Goal: Task Accomplishment & Management: Manage account settings

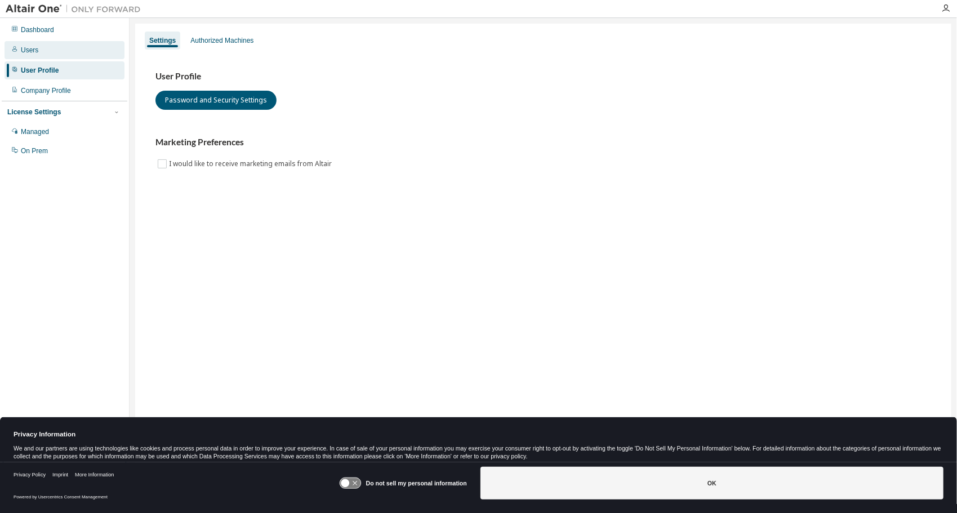
click at [39, 51] on div "Users" at bounding box center [65, 50] width 120 height 18
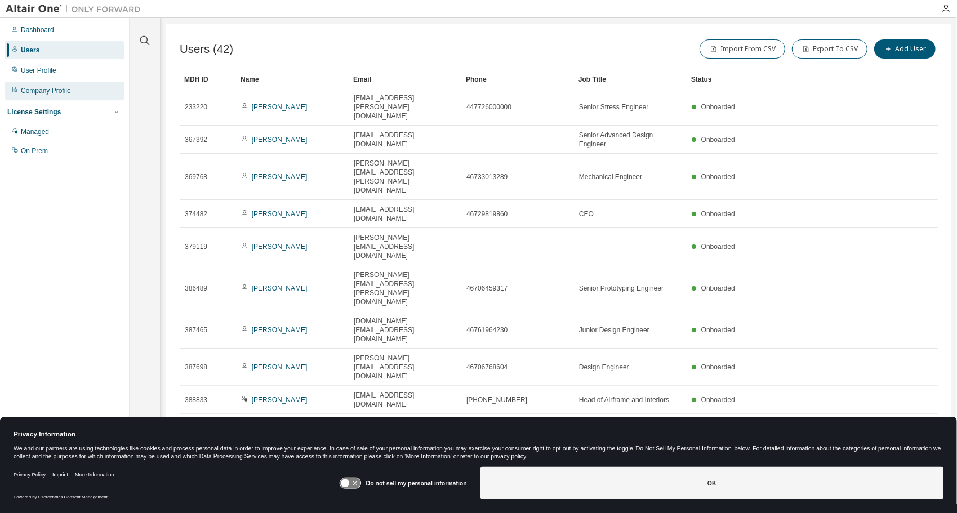
click at [47, 95] on div "Company Profile" at bounding box center [46, 90] width 50 height 9
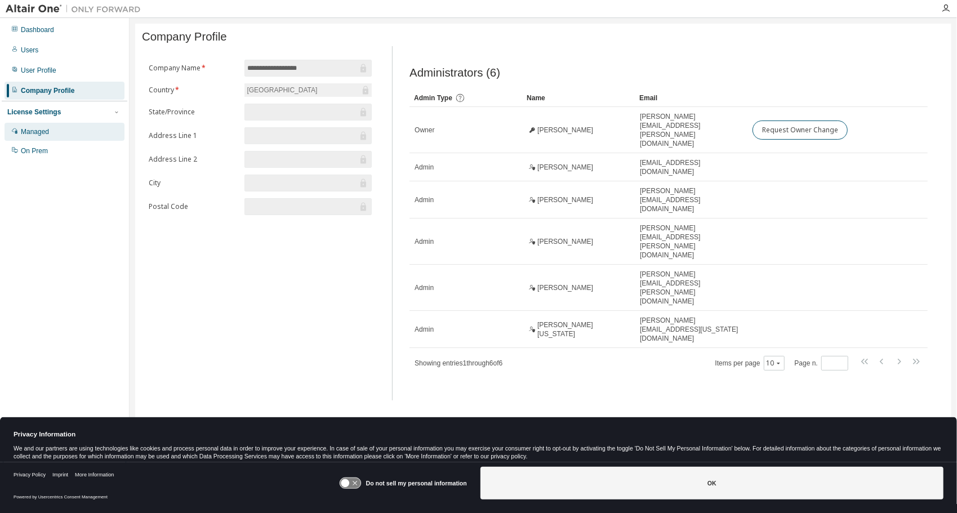
click at [39, 128] on div "Managed" at bounding box center [35, 131] width 28 height 9
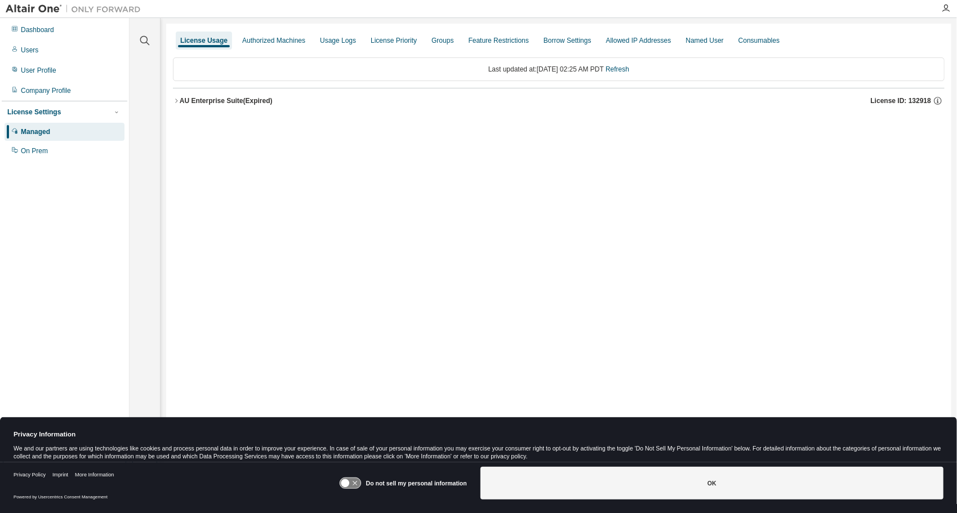
click at [177, 100] on icon "button" at bounding box center [176, 100] width 7 height 7
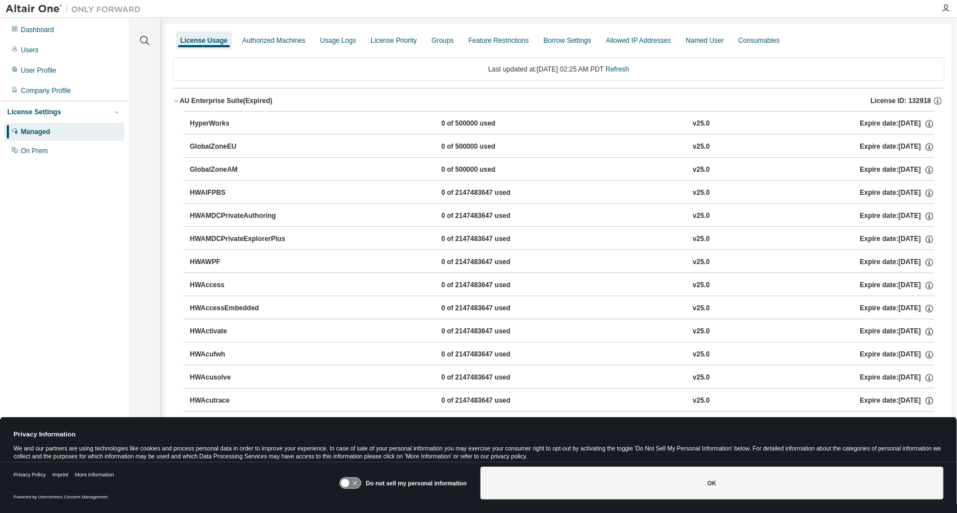
click at [177, 100] on icon "button" at bounding box center [176, 101] width 4 height 2
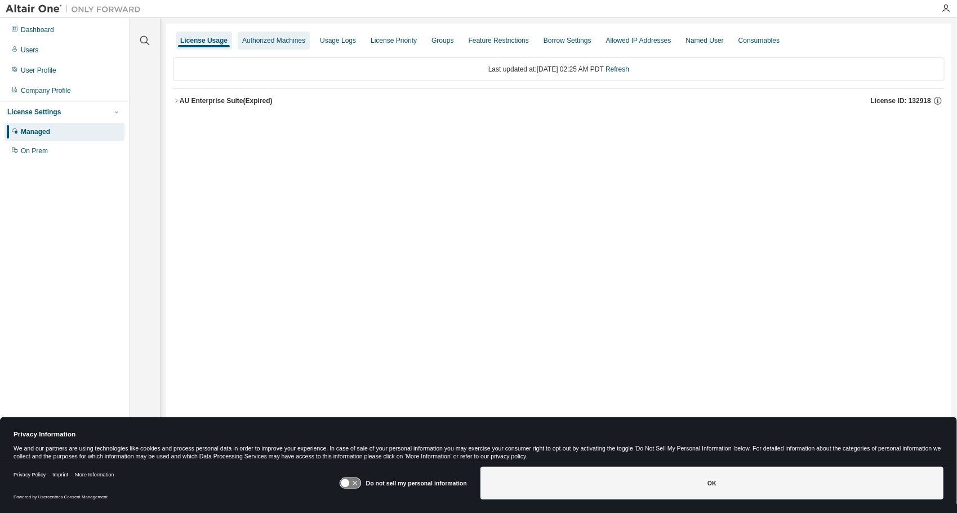
click at [255, 38] on div "Authorized Machines" at bounding box center [273, 40] width 63 height 9
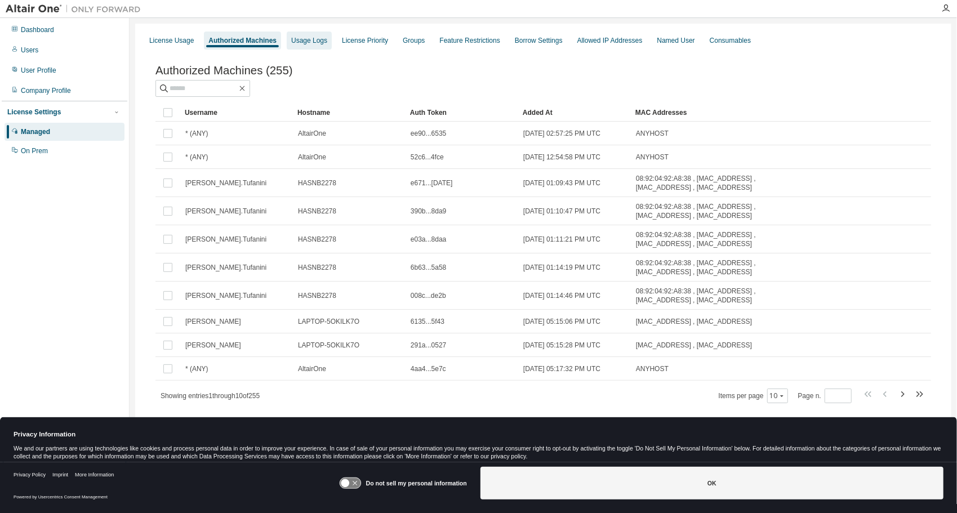
click at [307, 35] on div "Usage Logs" at bounding box center [309, 41] width 45 height 18
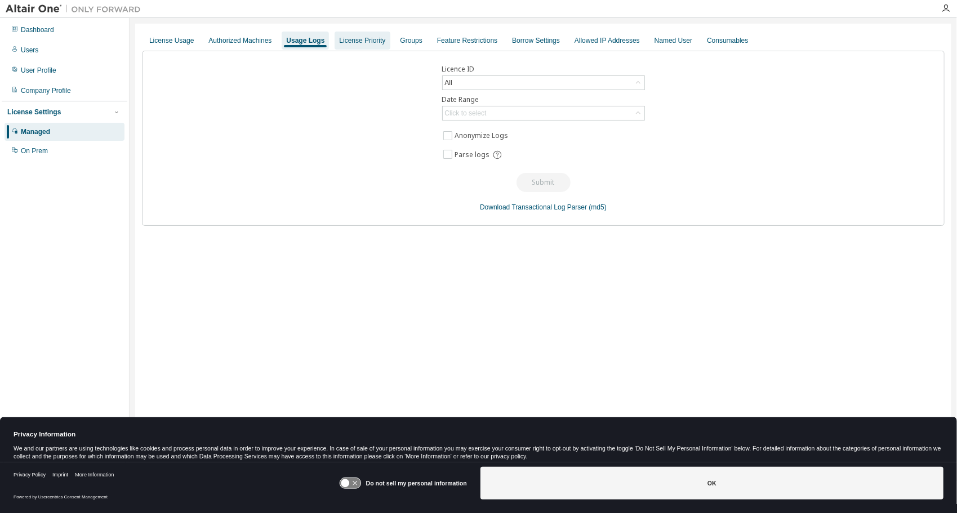
click at [344, 38] on div "License Priority" at bounding box center [362, 40] width 46 height 9
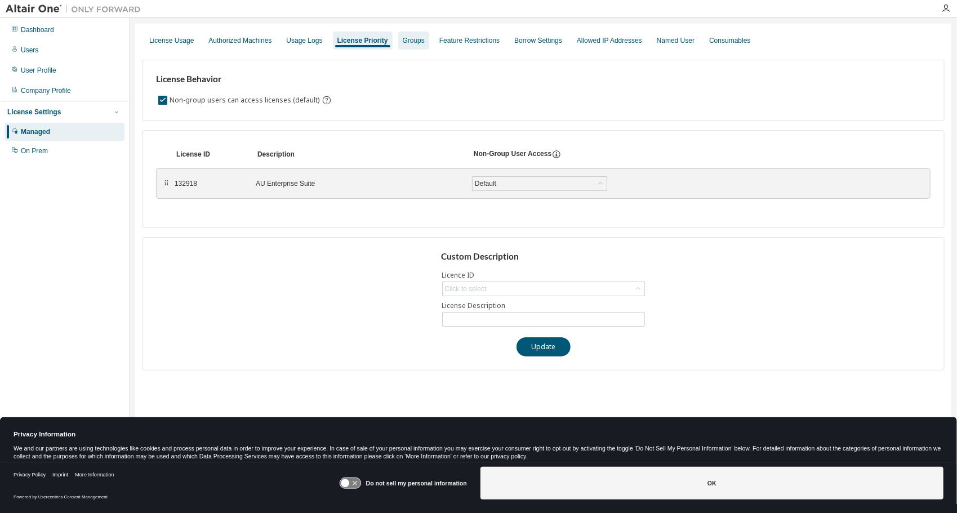
click at [414, 43] on div "Groups" at bounding box center [414, 40] width 22 height 9
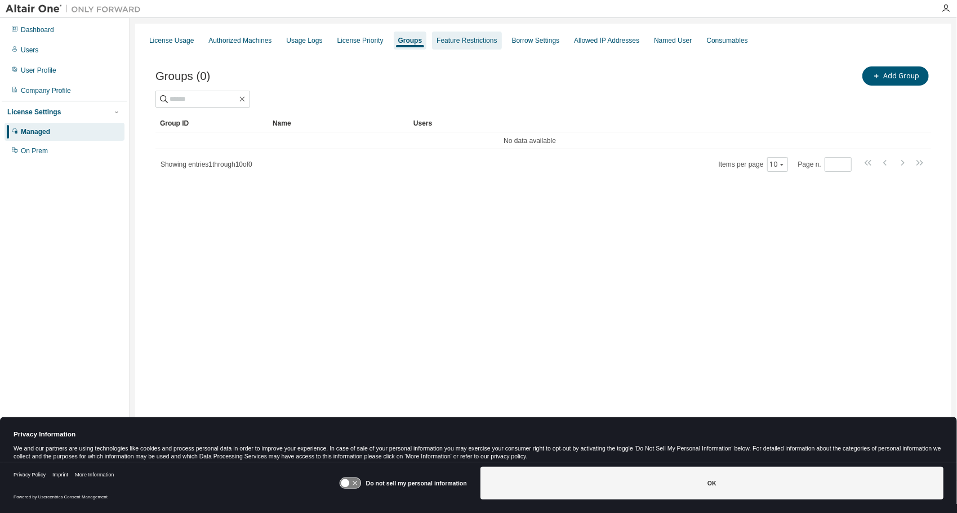
click at [446, 43] on div "Feature Restrictions" at bounding box center [467, 40] width 60 height 9
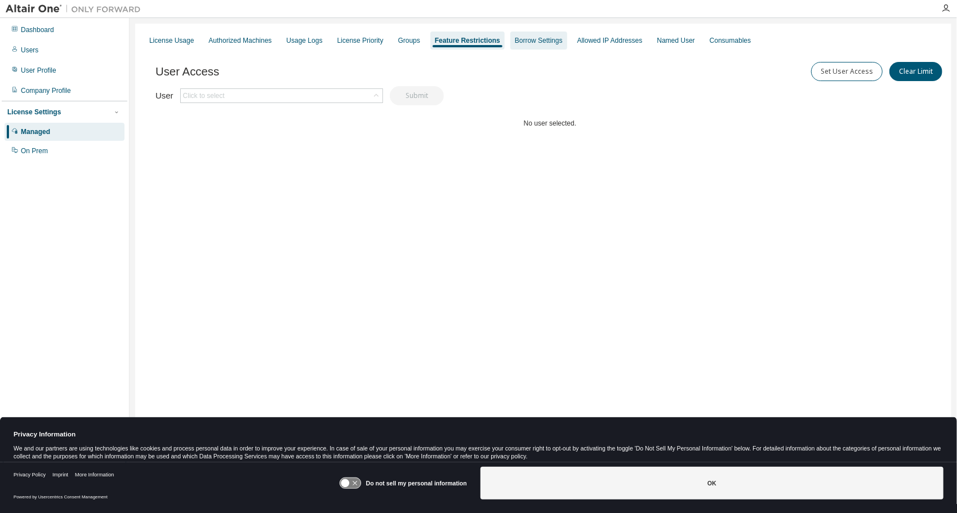
click at [517, 43] on div "Borrow Settings" at bounding box center [539, 40] width 48 height 9
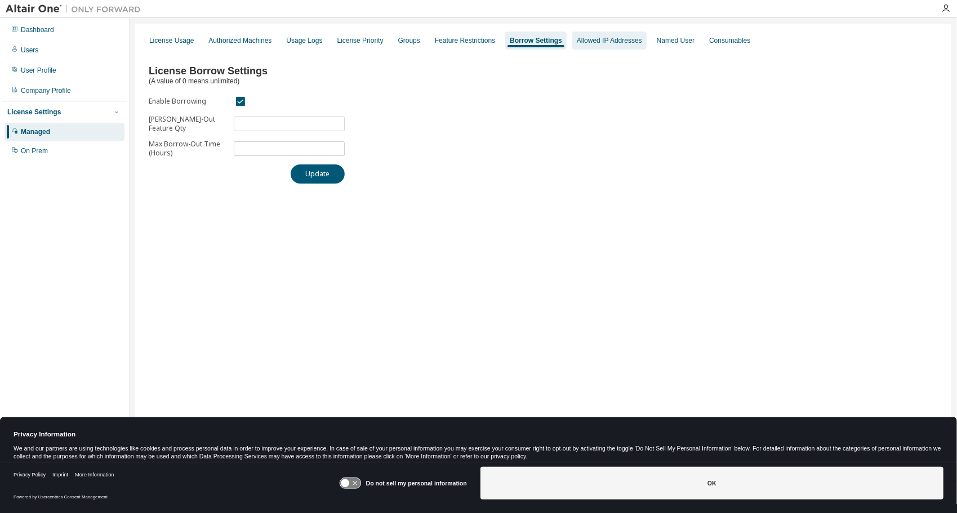
click at [603, 43] on div "Allowed IP Addresses" at bounding box center [609, 40] width 65 height 9
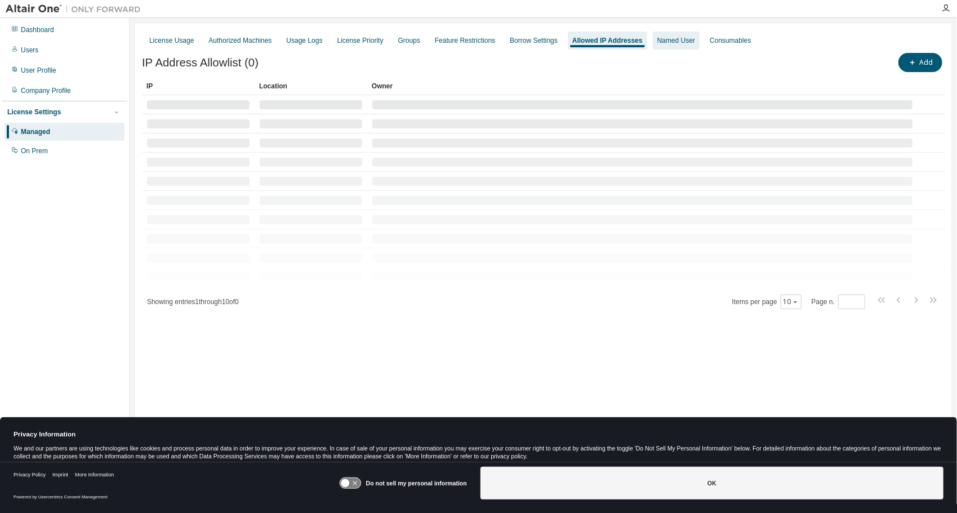
click at [662, 42] on div "Named User" at bounding box center [677, 40] width 38 height 9
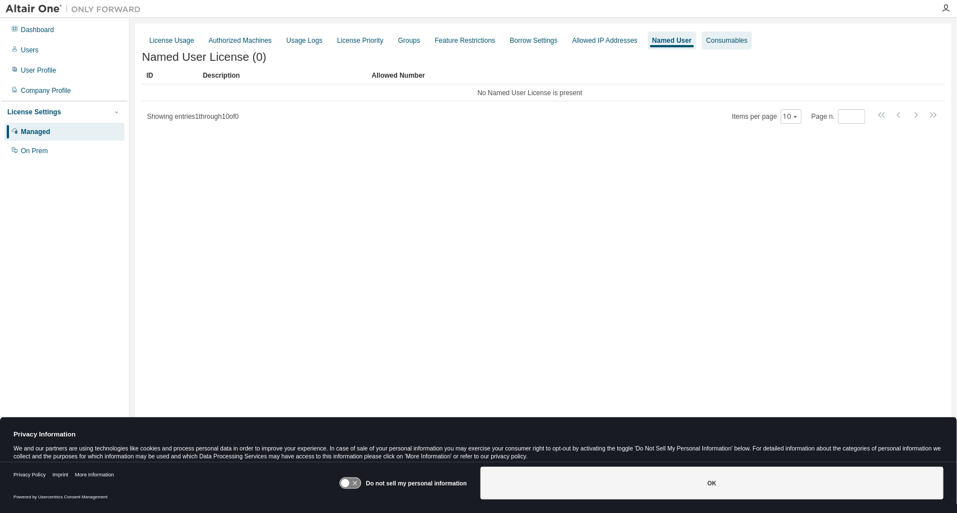
click at [712, 42] on div "Consumables" at bounding box center [727, 40] width 41 height 9
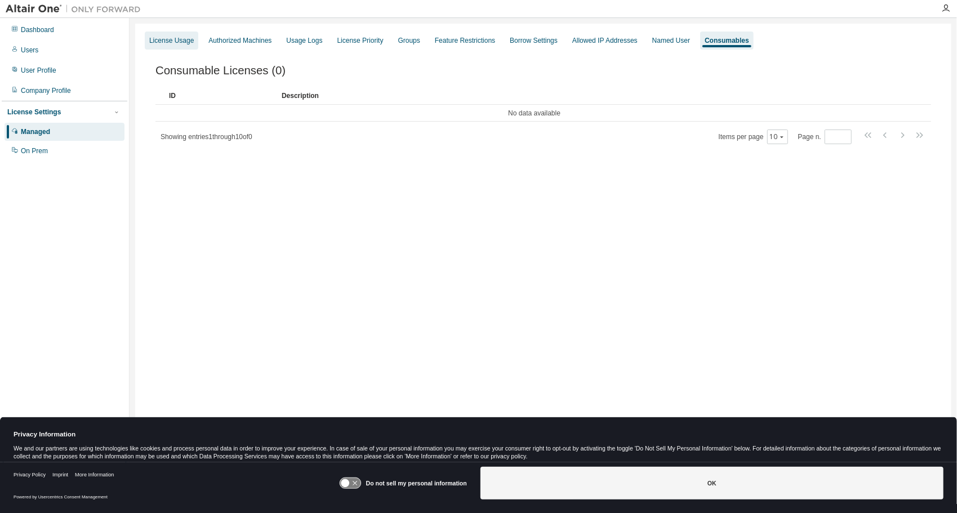
click at [171, 45] on div "License Usage" at bounding box center [172, 41] width 54 height 18
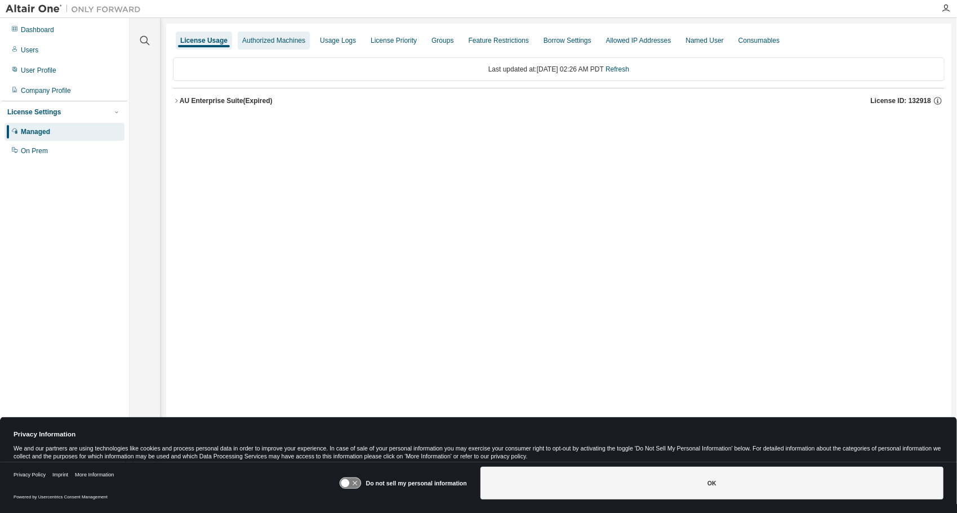
click at [254, 39] on div "Authorized Machines" at bounding box center [273, 40] width 63 height 9
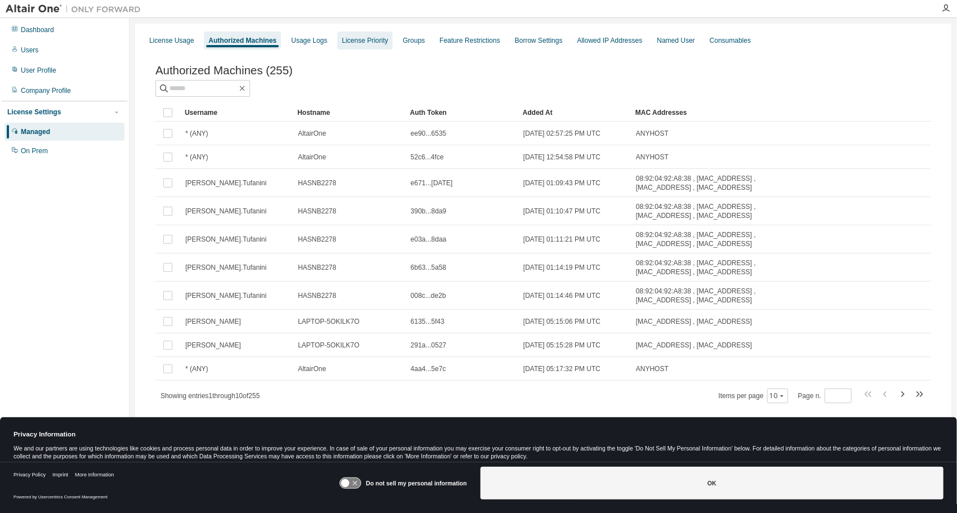
click at [359, 41] on div "License Priority" at bounding box center [365, 40] width 46 height 9
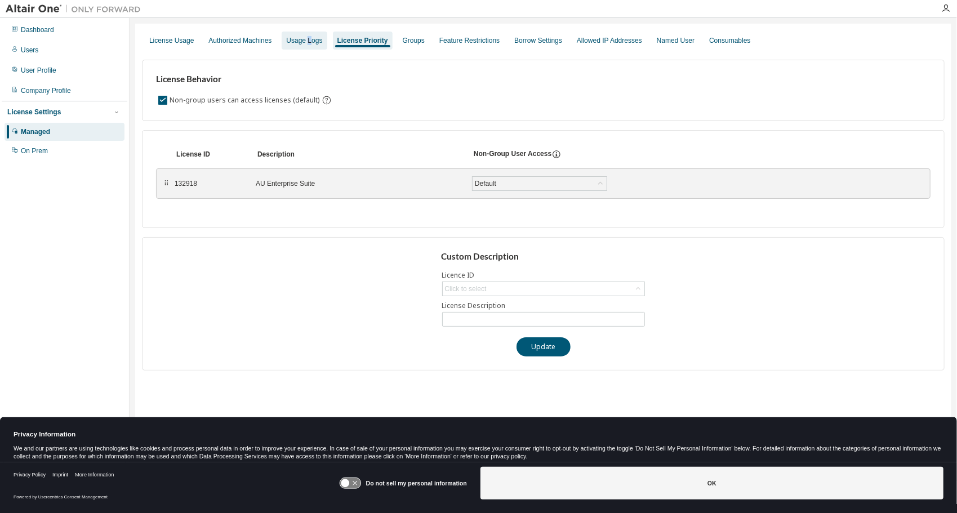
click at [305, 39] on div "Usage Logs" at bounding box center [304, 40] width 36 height 9
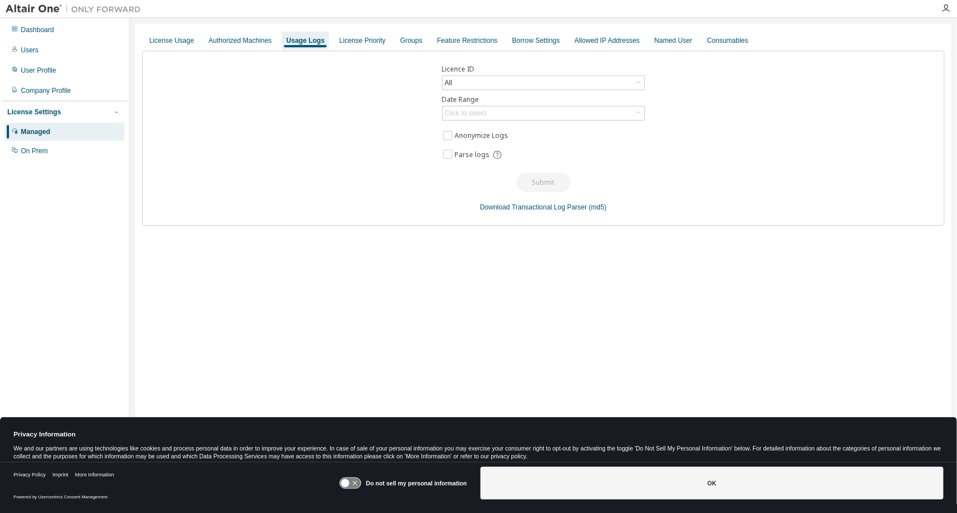
drag, startPoint x: 305, startPoint y: 39, endPoint x: 282, endPoint y: 95, distance: 59.6
click at [282, 95] on div "Licence ID All Date Range Click to select Anonymize Logs Parse logs Submit Down…" at bounding box center [543, 138] width 803 height 175
click at [411, 42] on div "Groups" at bounding box center [412, 40] width 22 height 9
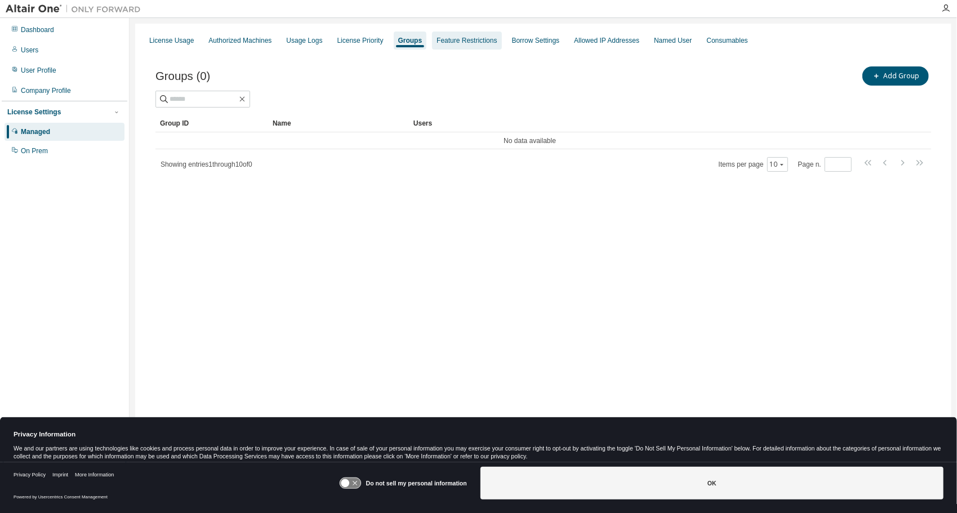
click at [447, 43] on div "Feature Restrictions" at bounding box center [467, 40] width 60 height 9
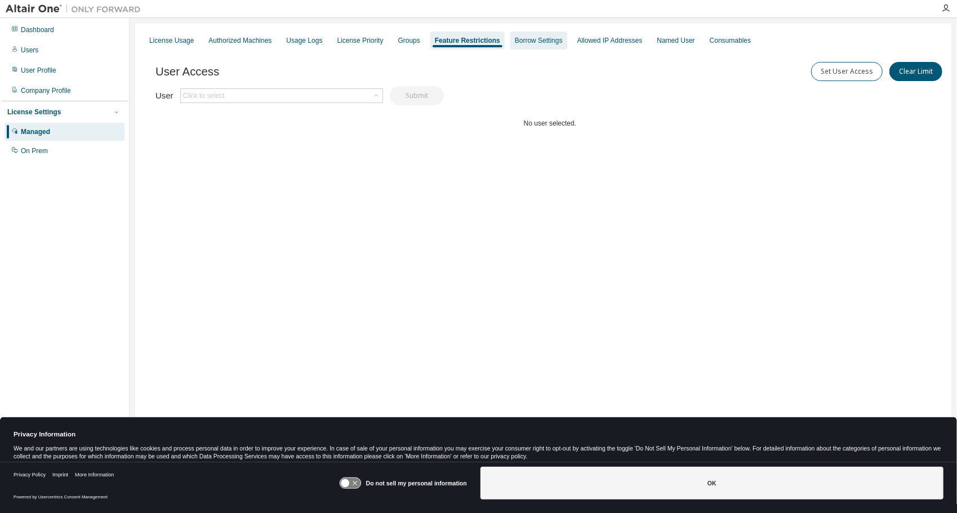
click at [547, 43] on div "Borrow Settings" at bounding box center [539, 40] width 48 height 9
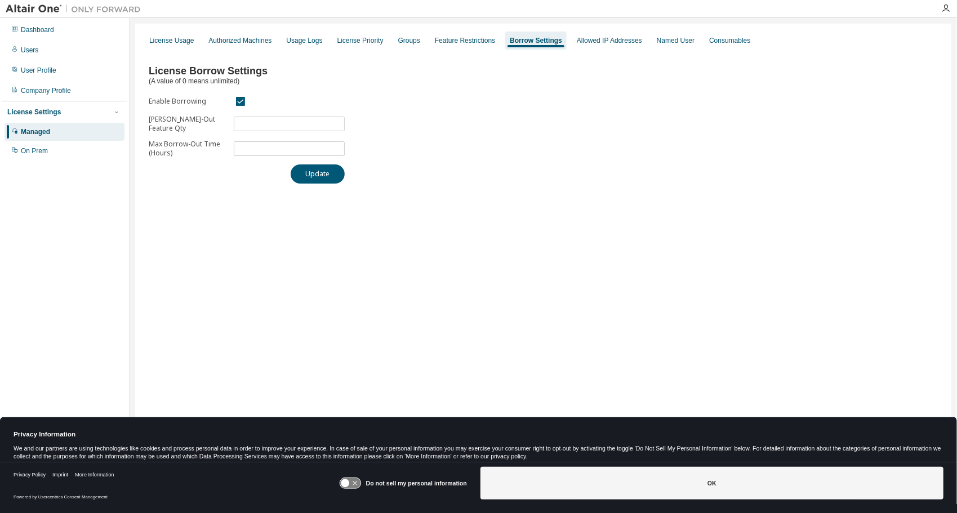
click at [562, 42] on div "License Usage Authorized Machines Usage Logs License Priority Groups Feature Re…" at bounding box center [543, 40] width 803 height 20
click at [595, 41] on div "Allowed IP Addresses" at bounding box center [609, 40] width 65 height 9
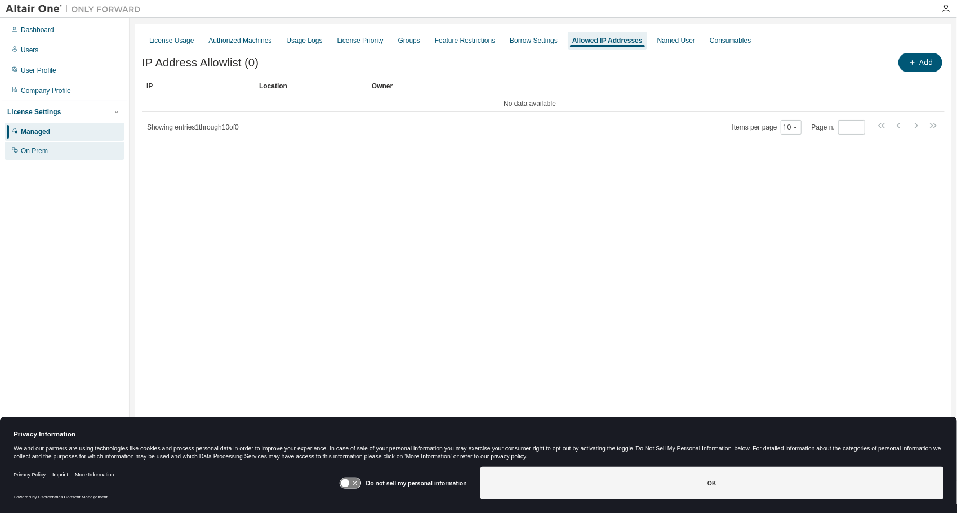
click at [51, 154] on div "On Prem" at bounding box center [65, 151] width 120 height 18
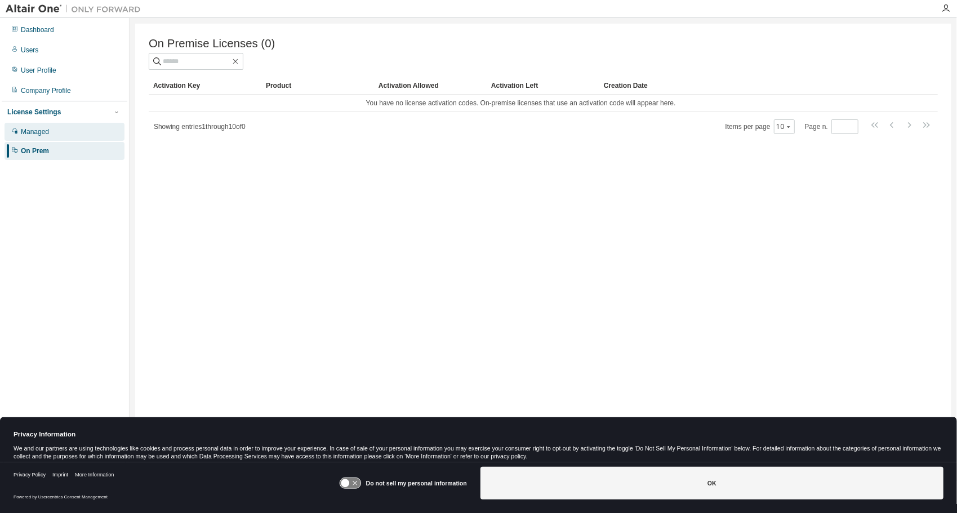
click at [48, 132] on div "Managed" at bounding box center [35, 131] width 28 height 9
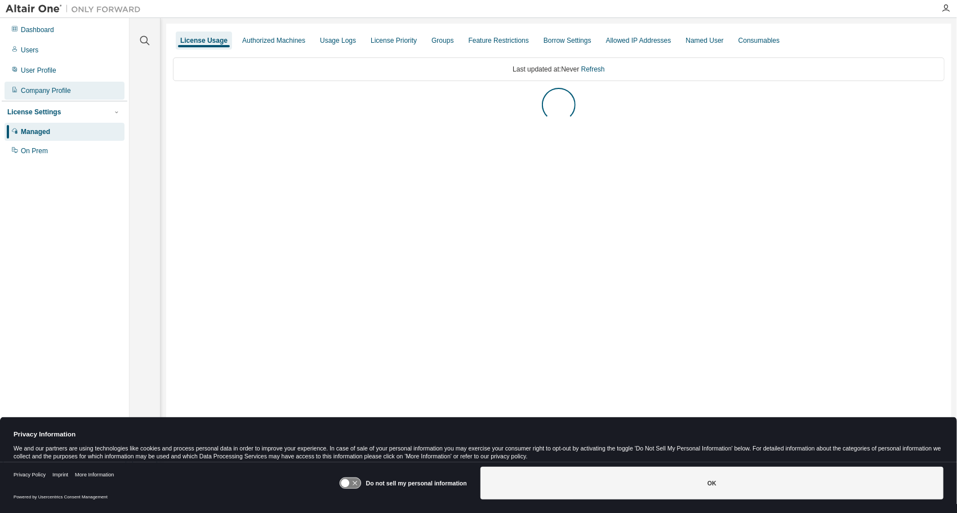
click at [51, 95] on div "Company Profile" at bounding box center [46, 90] width 50 height 9
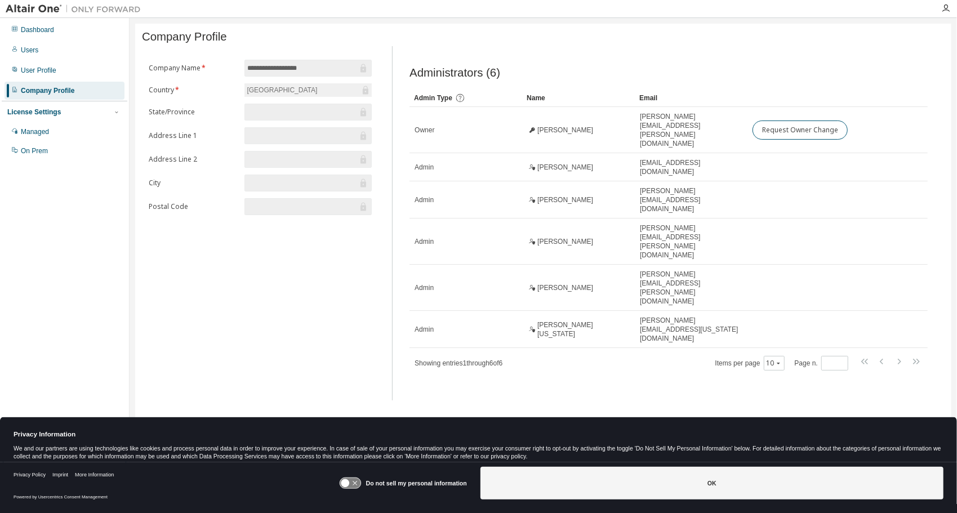
click at [35, 81] on div "Dashboard Users User Profile Company Profile License Settings Managed On Prem" at bounding box center [65, 90] width 126 height 141
click at [38, 73] on div "User Profile" at bounding box center [38, 70] width 35 height 9
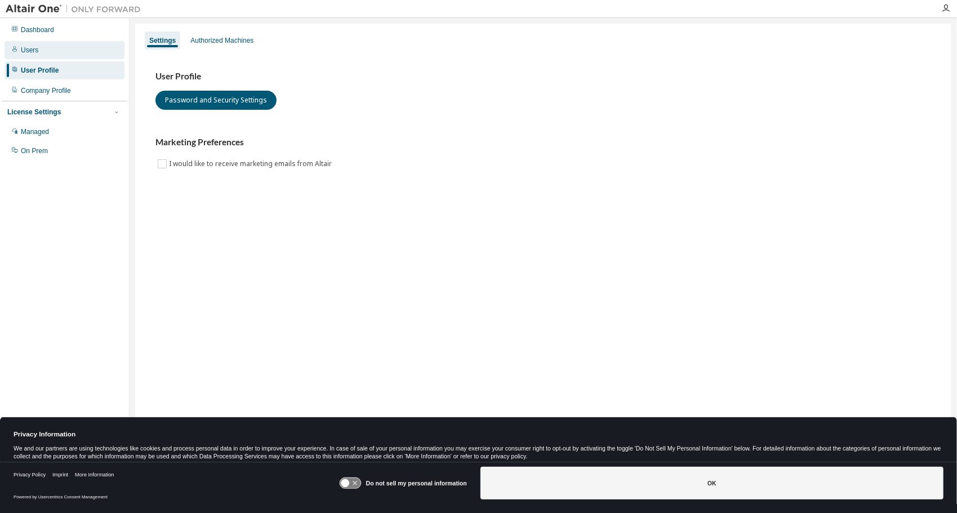
click at [31, 46] on div "Users" at bounding box center [29, 50] width 17 height 9
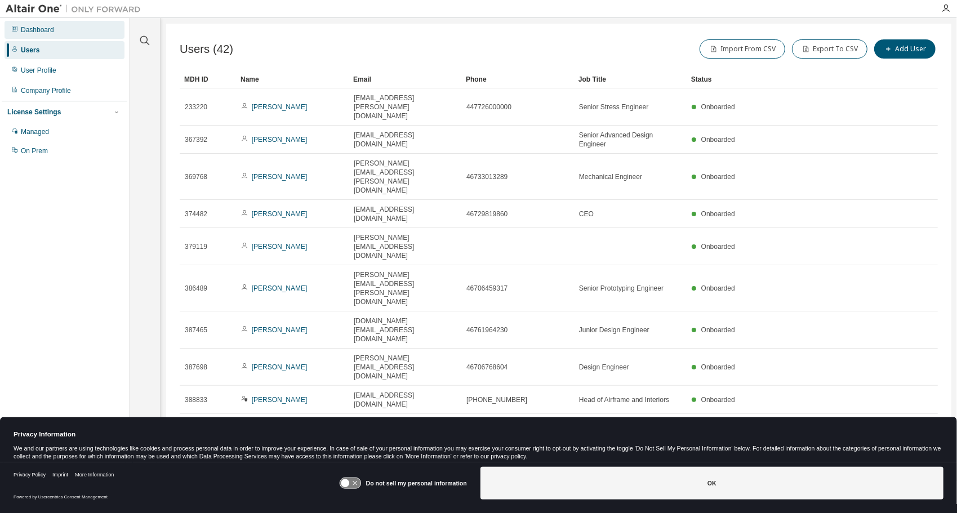
click at [29, 32] on div "Dashboard" at bounding box center [37, 29] width 33 height 9
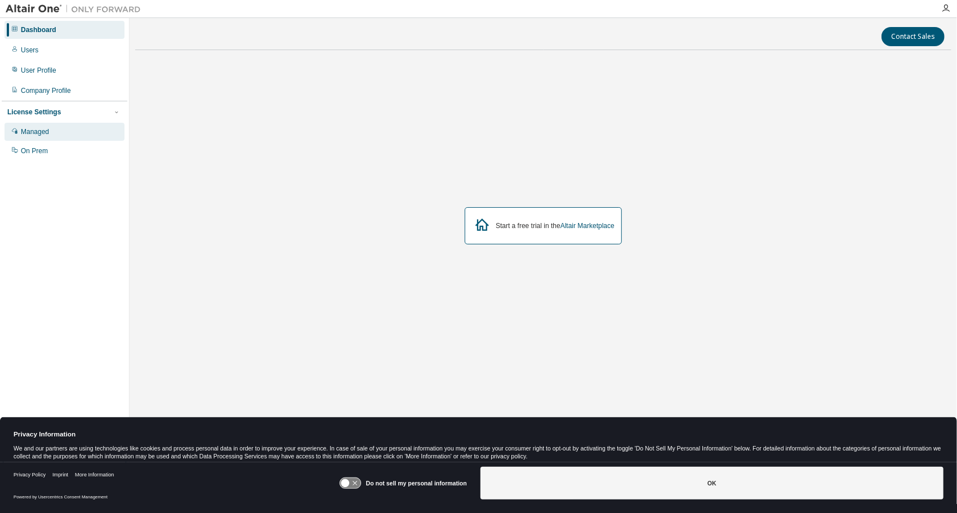
click at [33, 131] on div "Managed" at bounding box center [35, 131] width 28 height 9
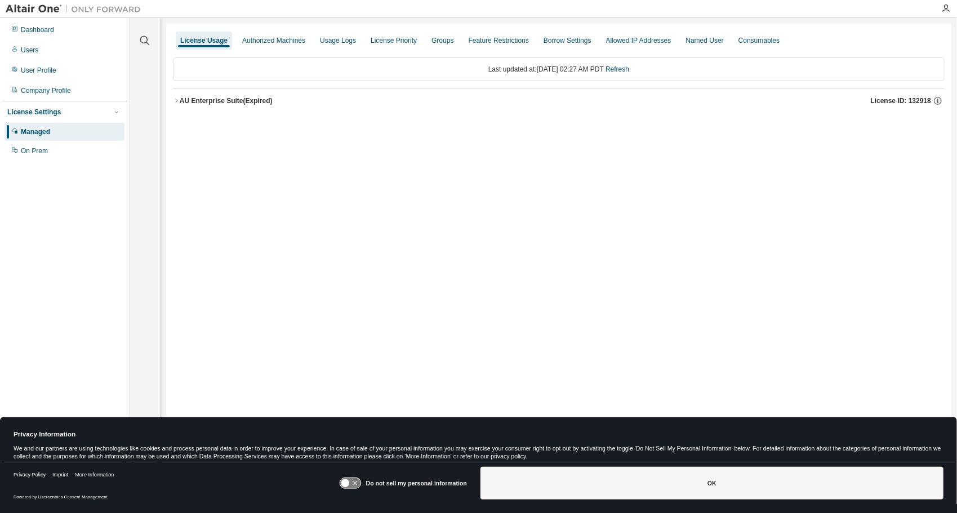
click at [184, 100] on div "AU Enterprise Suite (Expired)" at bounding box center [226, 100] width 93 height 9
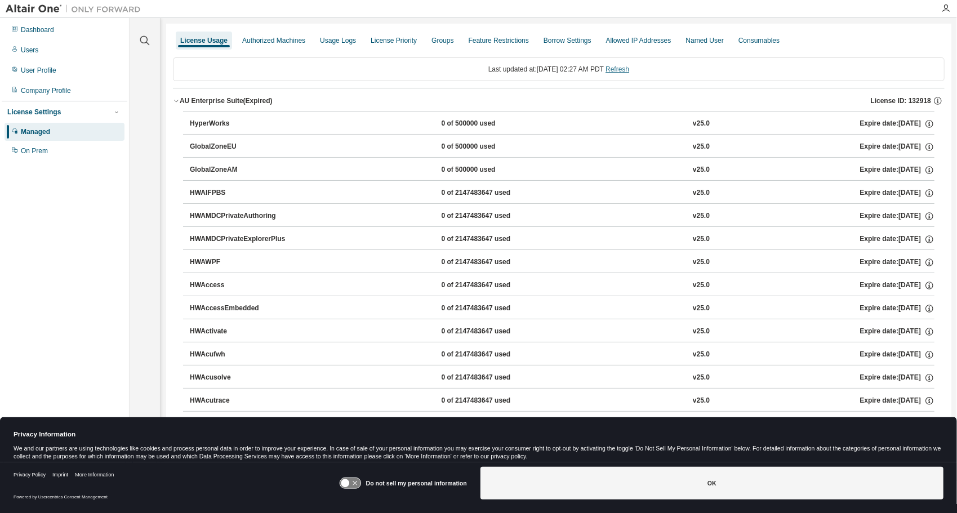
click at [625, 65] on link "Refresh" at bounding box center [618, 69] width 24 height 8
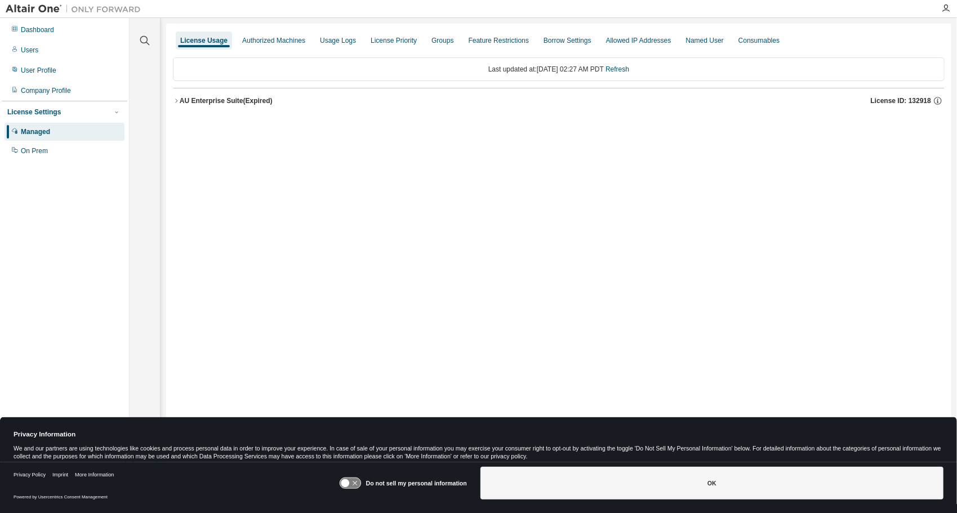
click at [180, 99] on div "AU Enterprise Suite (Expired)" at bounding box center [226, 100] width 93 height 9
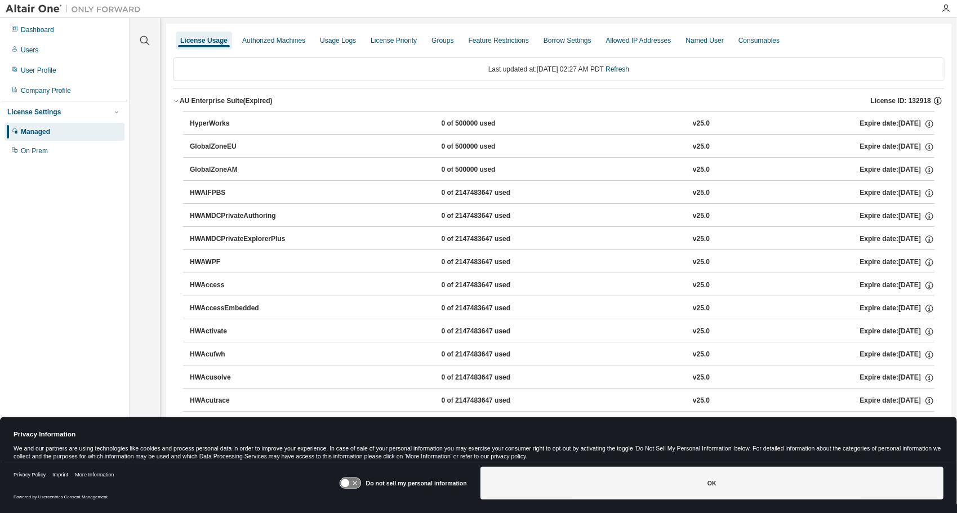
click at [933, 102] on icon "button" at bounding box center [938, 101] width 10 height 10
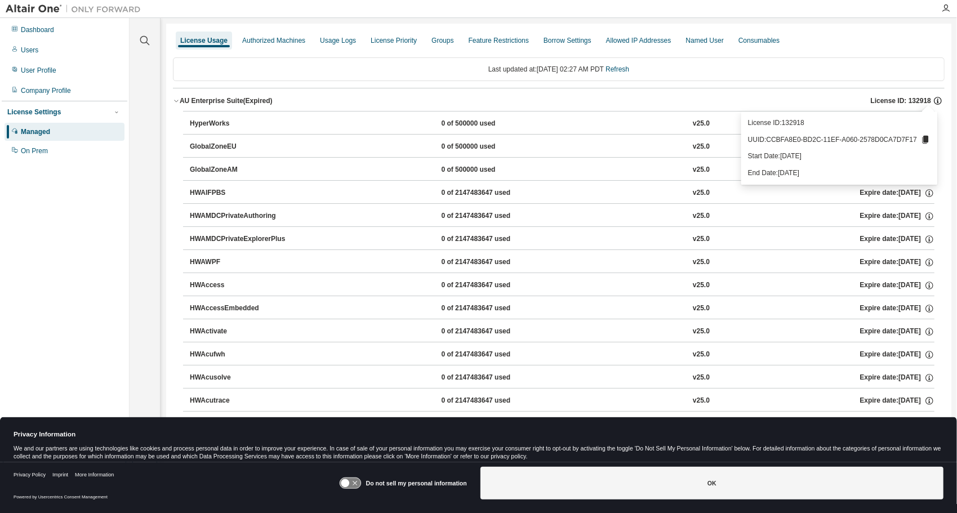
click at [933, 102] on icon "button" at bounding box center [938, 101] width 10 height 10
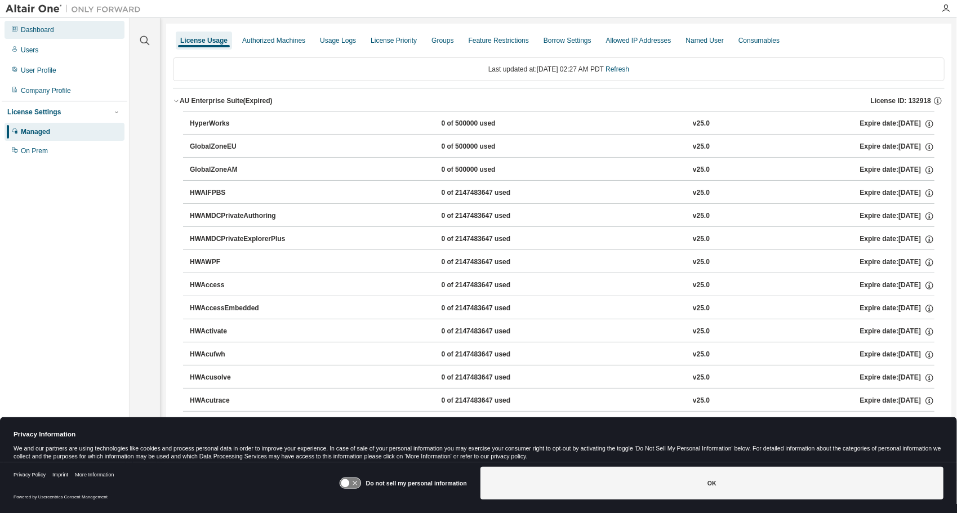
click at [48, 35] on div "Dashboard" at bounding box center [65, 30] width 120 height 18
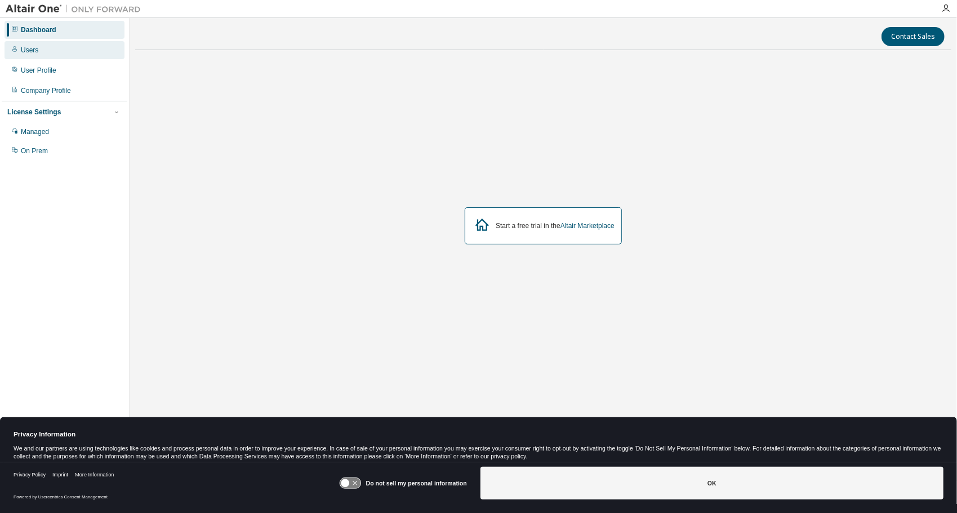
click at [39, 47] on div "Users" at bounding box center [65, 50] width 120 height 18
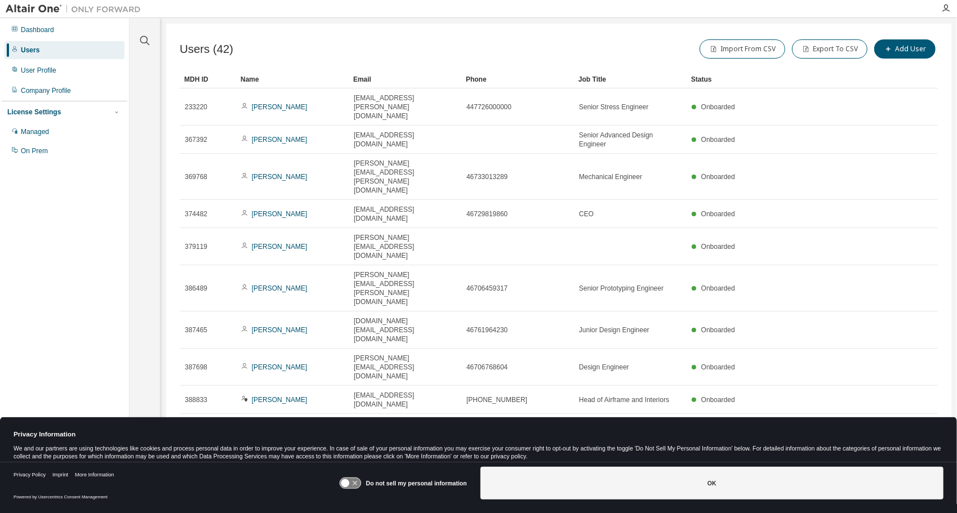
click at [37, 61] on div "User Profile" at bounding box center [65, 70] width 120 height 18
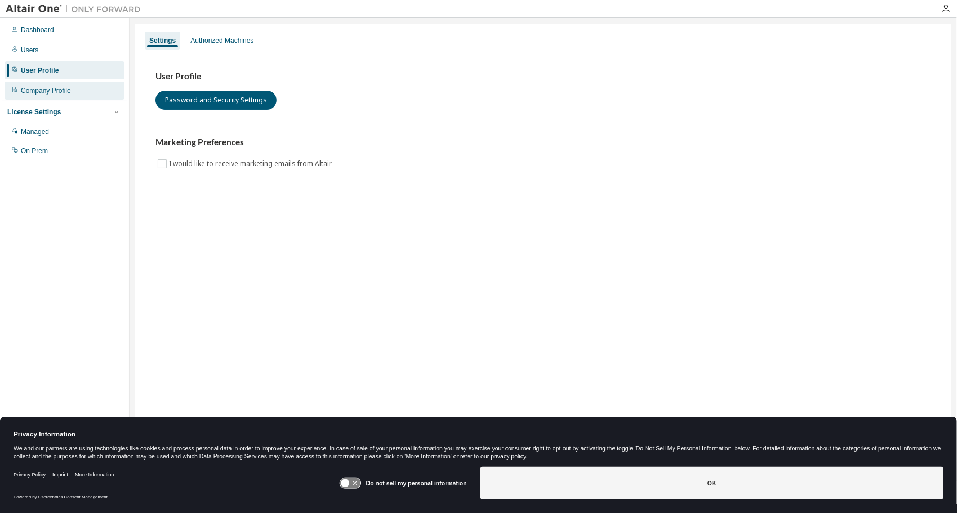
click at [41, 84] on div "Company Profile" at bounding box center [65, 91] width 120 height 18
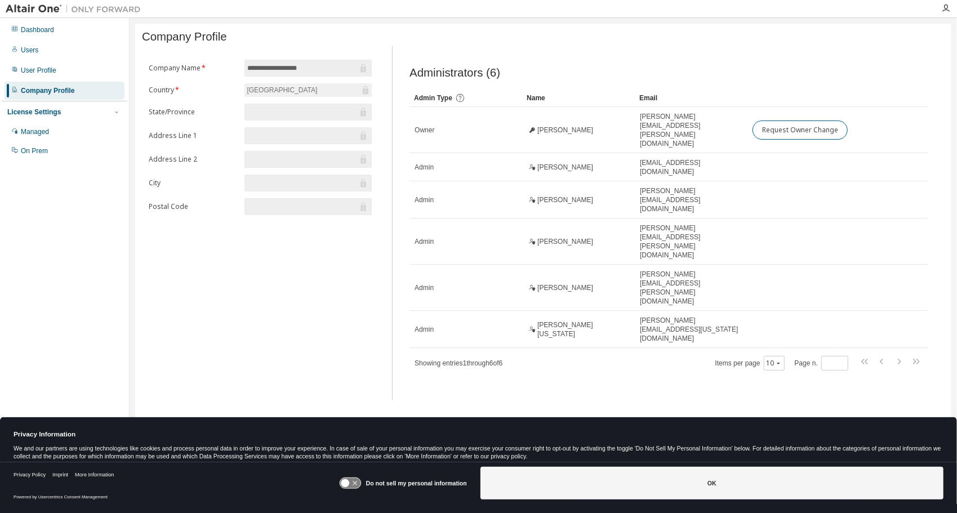
click at [107, 112] on div "License Settings" at bounding box center [64, 112] width 114 height 10
drag, startPoint x: 107, startPoint y: 112, endPoint x: 44, endPoint y: 133, distance: 66.6
click at [44, 133] on div "Managed" at bounding box center [35, 131] width 28 height 9
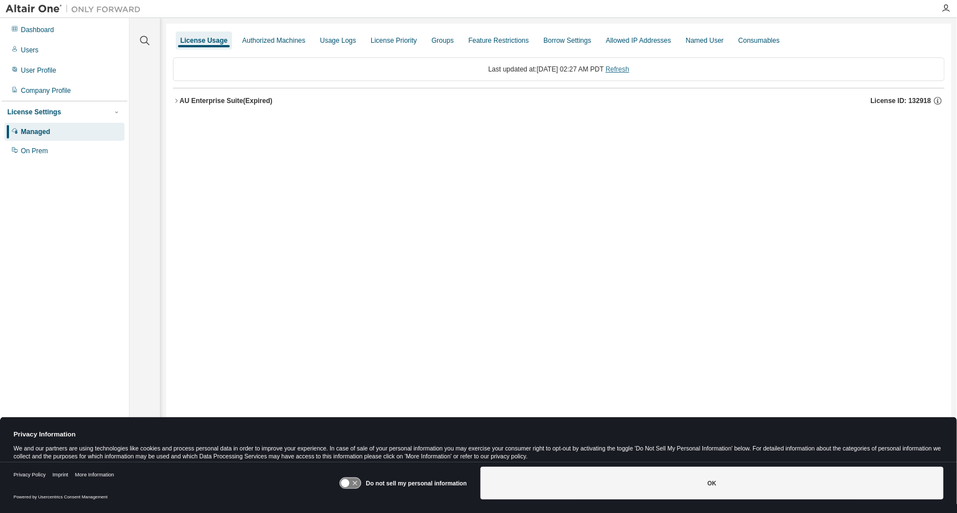
click at [629, 69] on link "Refresh" at bounding box center [618, 69] width 24 height 8
click at [251, 39] on div "Authorized Machines" at bounding box center [273, 40] width 63 height 9
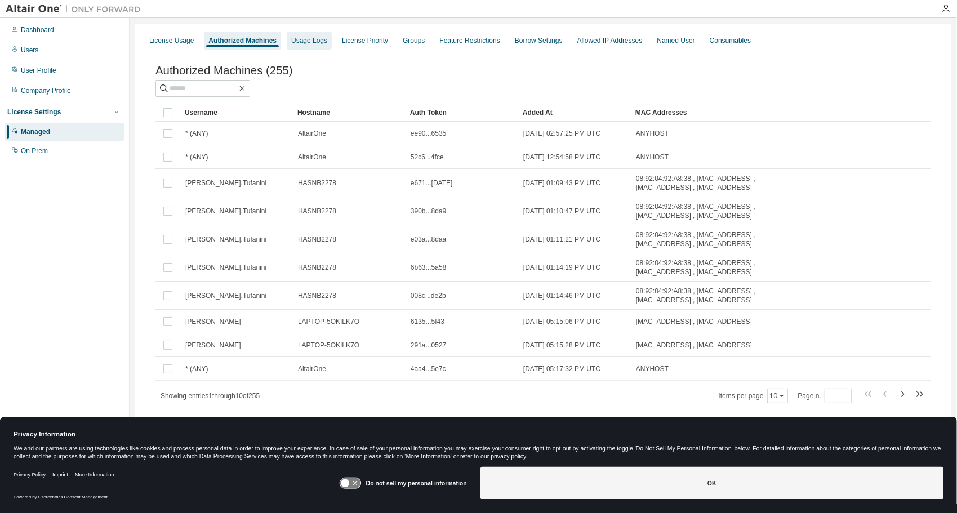
click at [298, 43] on div "Usage Logs" at bounding box center [309, 40] width 36 height 9
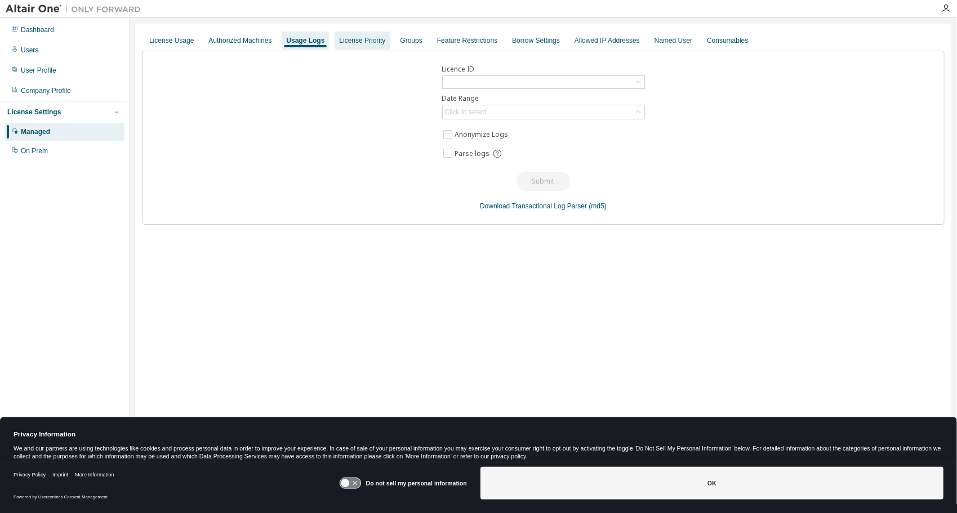
click at [355, 41] on div "License Priority" at bounding box center [362, 40] width 46 height 9
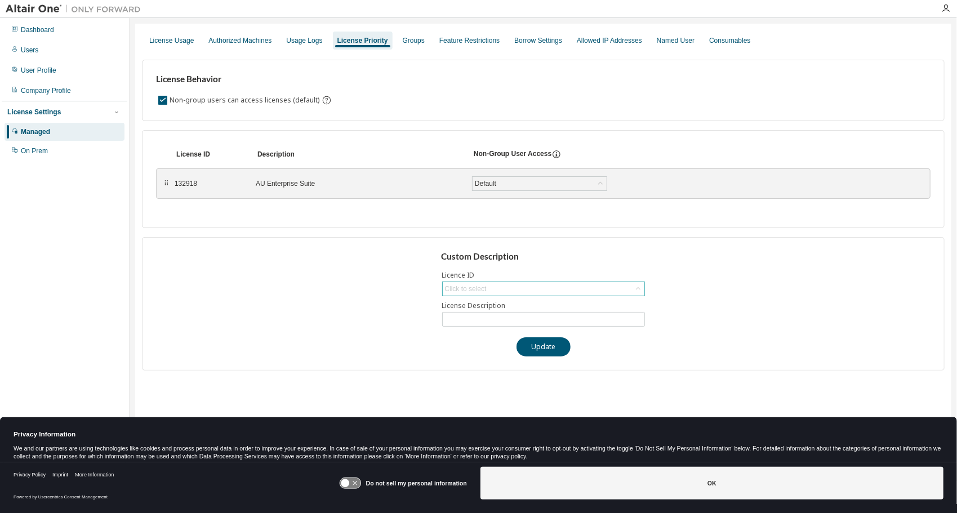
click at [477, 290] on div "Click to select" at bounding box center [466, 289] width 42 height 9
click at [348, 287] on div "Custom Description Licence ID Click to select 132918 - AU Enterprise Suite (Exp…" at bounding box center [543, 304] width 803 height 134
click at [467, 318] on input "text" at bounding box center [543, 319] width 197 height 9
click at [522, 186] on div "Default" at bounding box center [540, 184] width 134 height 14
click at [547, 113] on div "License Behavior Non-group users can access licenses (default)" at bounding box center [543, 90] width 803 height 61
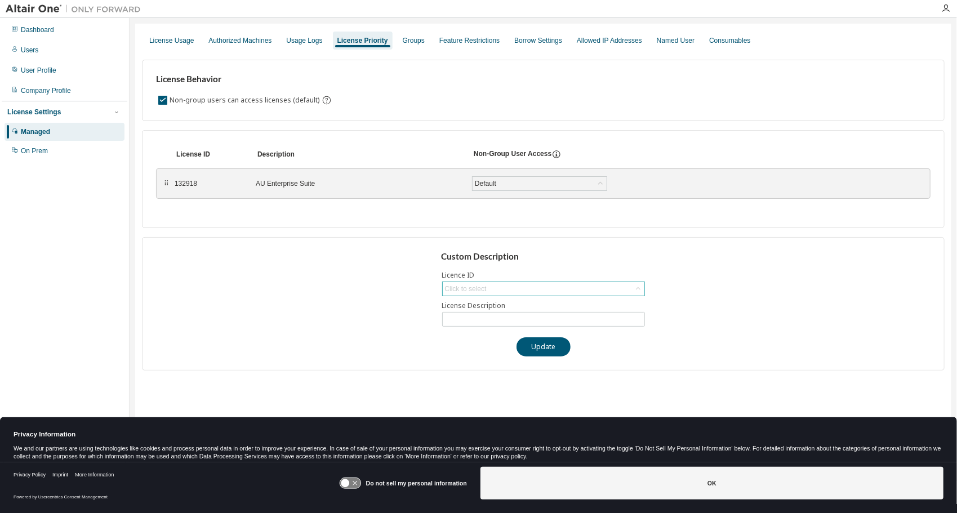
click at [488, 289] on div "Click to select" at bounding box center [544, 289] width 202 height 14
click at [460, 307] on input "text" at bounding box center [543, 303] width 173 height 11
type input "******"
click at [452, 300] on icon at bounding box center [451, 303] width 11 height 11
click at [536, 338] on button "Update" at bounding box center [544, 347] width 54 height 19
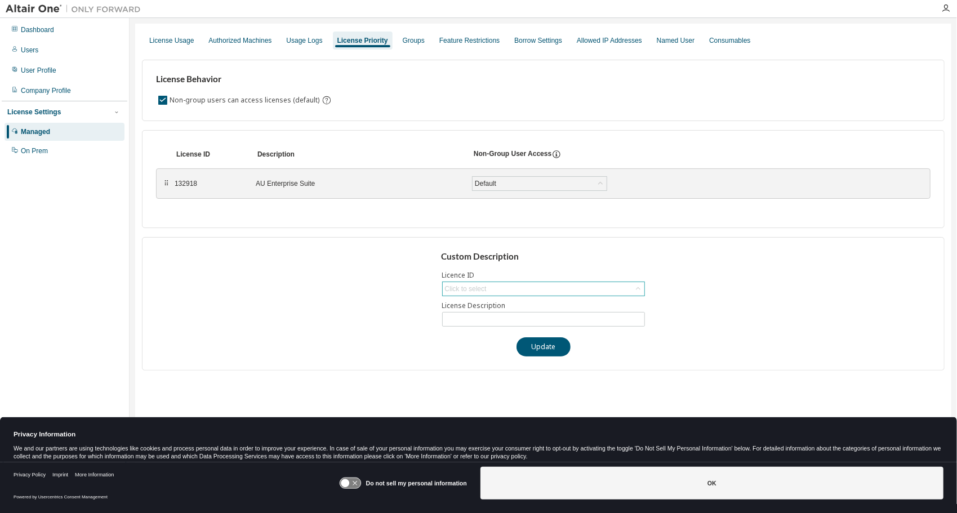
click at [538, 290] on div "Click to select" at bounding box center [544, 289] width 202 height 14
click at [507, 301] on input "text" at bounding box center [543, 303] width 173 height 11
type input "******"
click at [451, 300] on icon at bounding box center [451, 303] width 11 height 11
click at [451, 303] on icon at bounding box center [451, 303] width 11 height 11
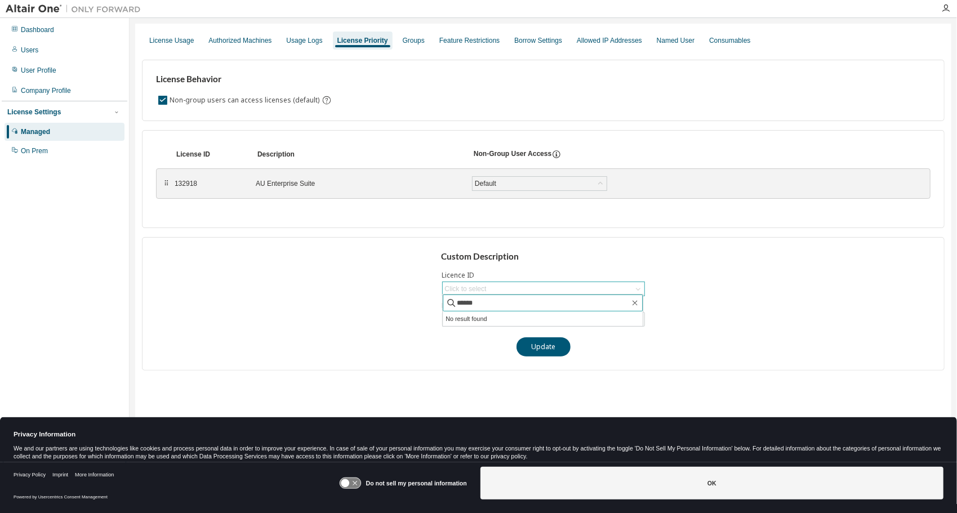
click at [451, 303] on icon at bounding box center [451, 303] width 11 height 11
click at [458, 314] on li "No result found" at bounding box center [543, 319] width 200 height 15
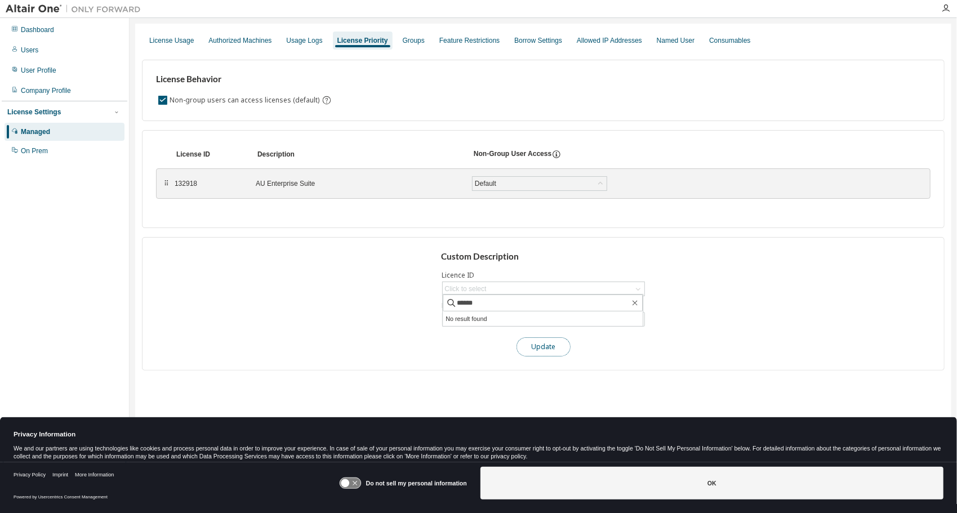
click at [551, 347] on button "Update" at bounding box center [544, 347] width 54 height 19
click at [407, 34] on div "Groups" at bounding box center [413, 41] width 31 height 18
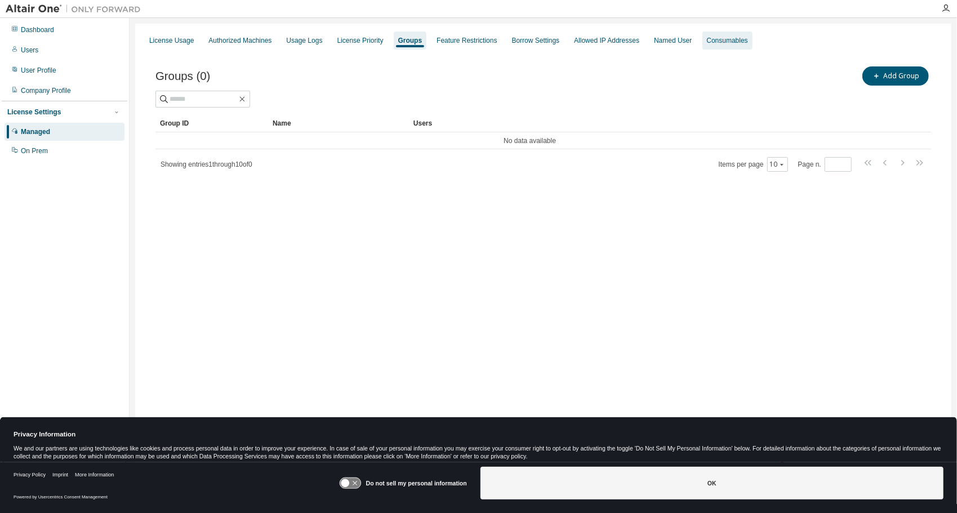
click at [728, 42] on div "Consumables" at bounding box center [727, 40] width 41 height 9
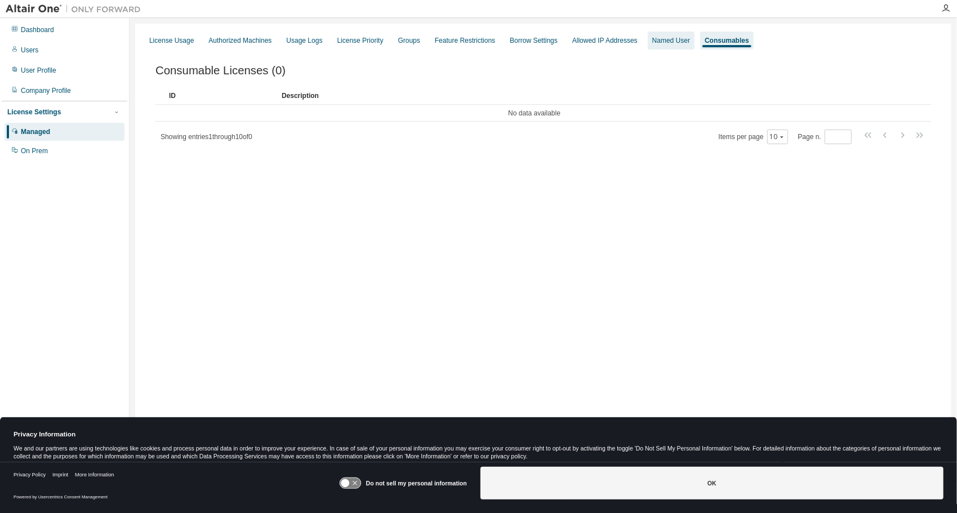
click at [655, 42] on div "Named User" at bounding box center [671, 40] width 38 height 9
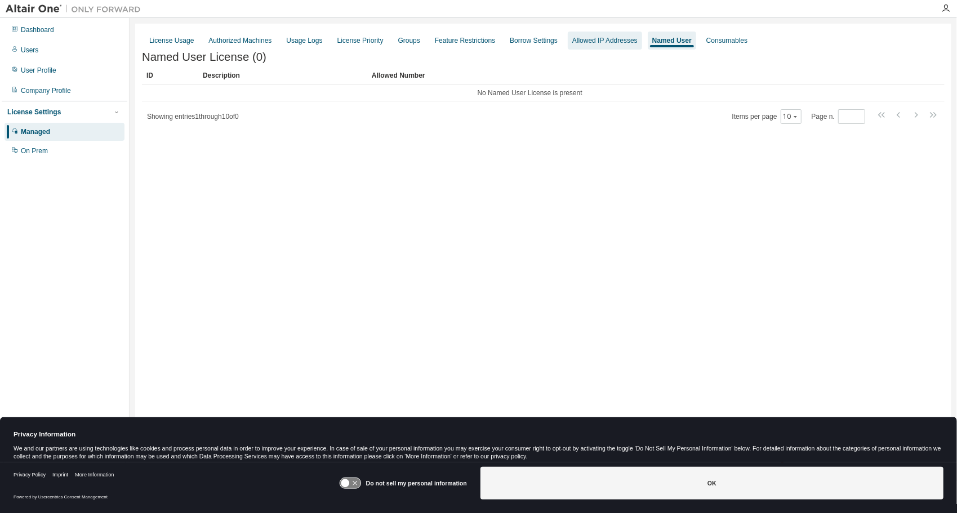
click at [587, 46] on div "Allowed IP Addresses" at bounding box center [605, 41] width 74 height 18
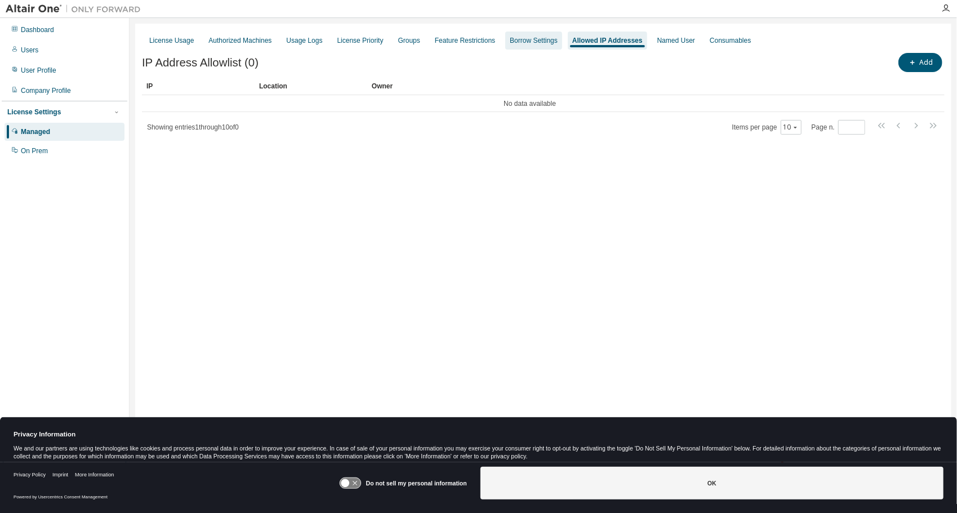
click at [549, 42] on div "Borrow Settings" at bounding box center [533, 41] width 57 height 18
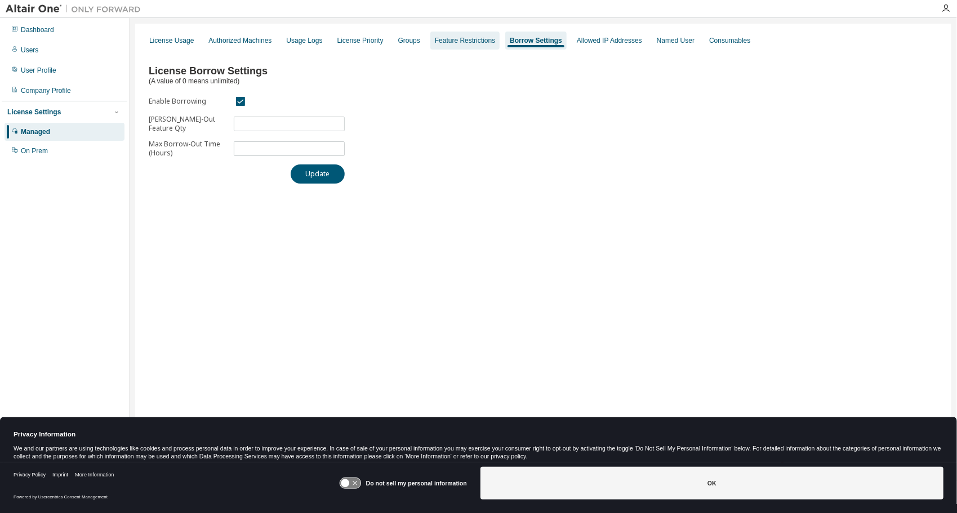
click at [449, 44] on div "Feature Restrictions" at bounding box center [465, 40] width 60 height 9
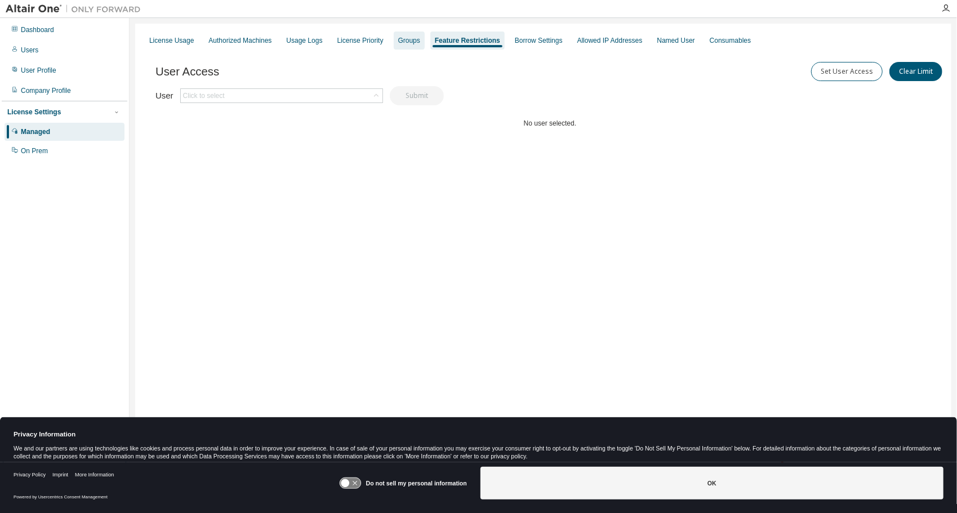
click at [401, 45] on div "Groups" at bounding box center [409, 41] width 31 height 18
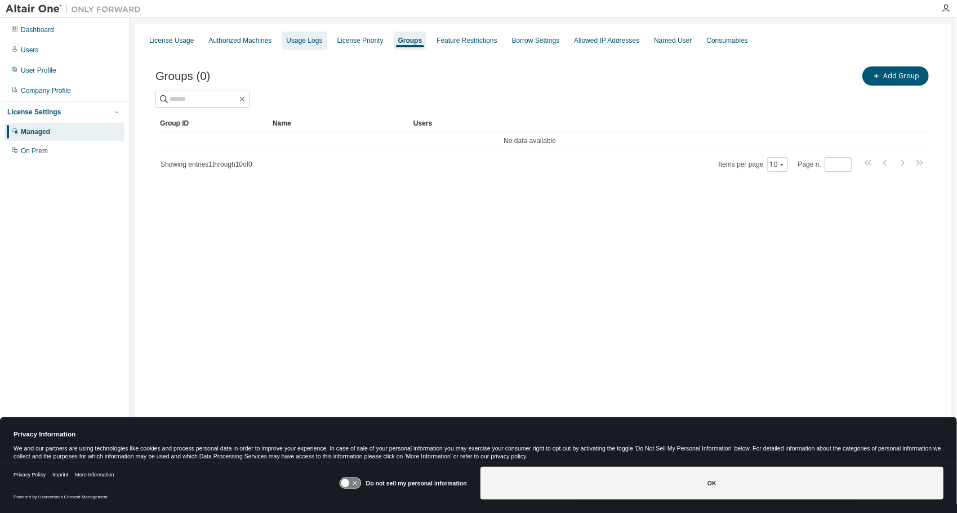
click at [301, 35] on div "Usage Logs" at bounding box center [304, 41] width 45 height 18
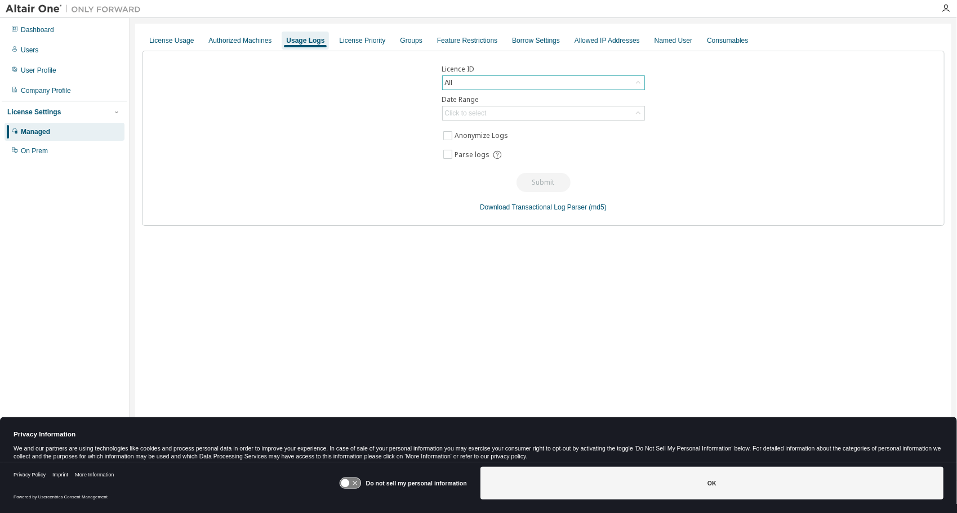
click at [554, 85] on div "All" at bounding box center [544, 83] width 202 height 14
click at [159, 39] on div "License Usage" at bounding box center [171, 40] width 45 height 9
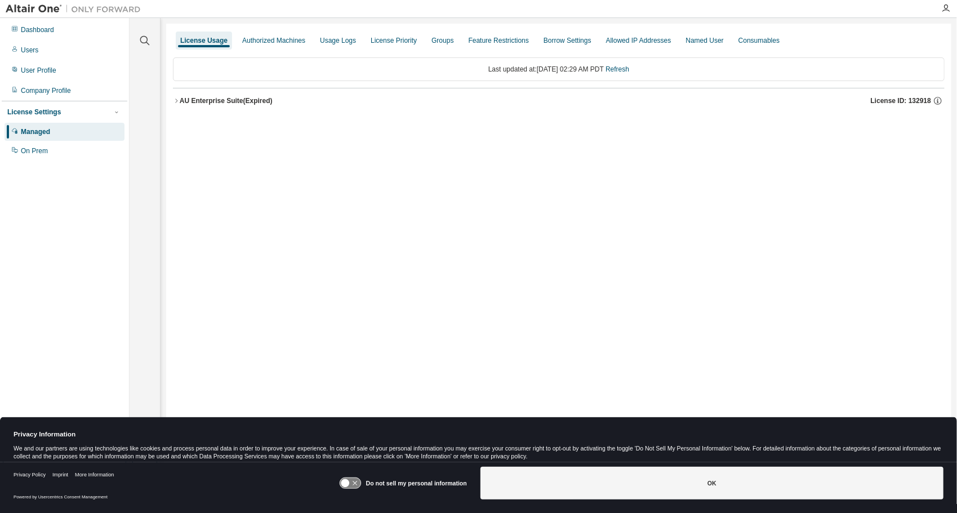
click at [177, 103] on icon "button" at bounding box center [176, 100] width 7 height 7
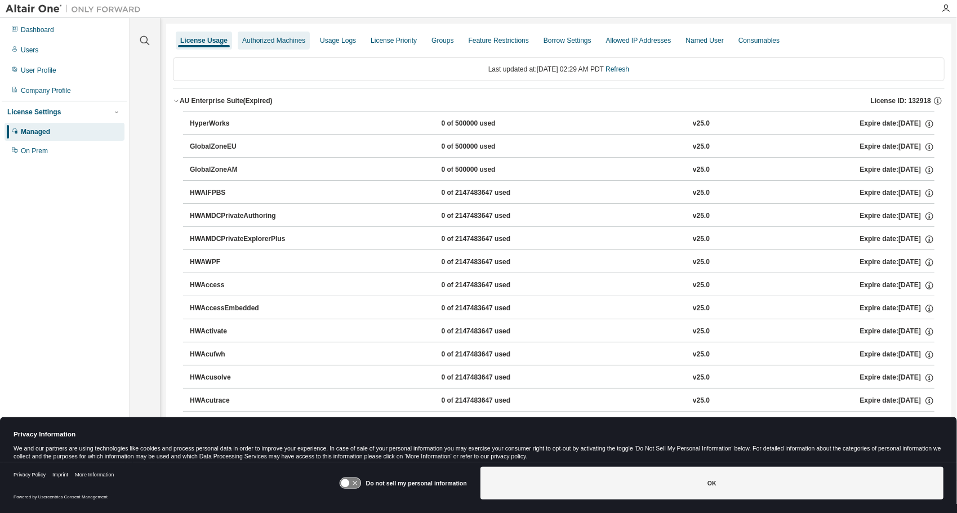
click at [286, 38] on div "Authorized Machines" at bounding box center [273, 40] width 63 height 9
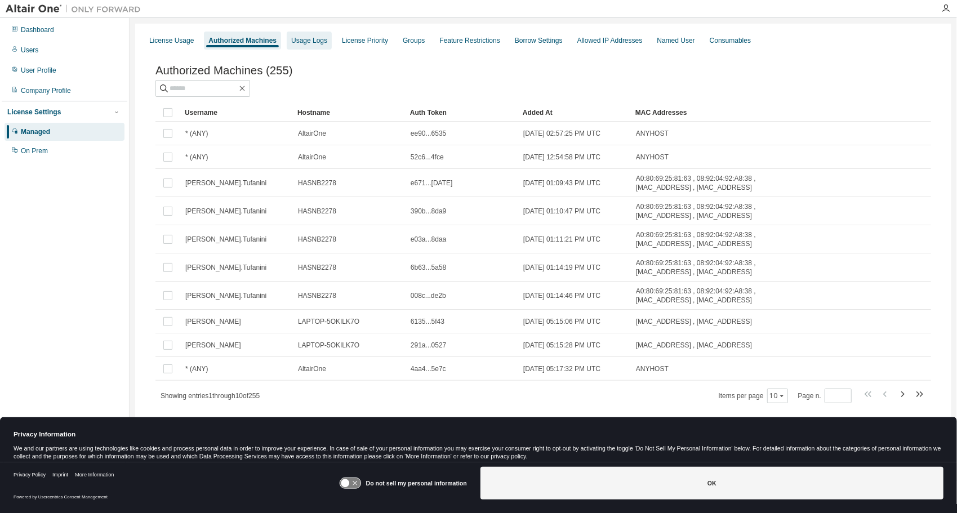
click at [316, 38] on div "Usage Logs" at bounding box center [309, 40] width 36 height 9
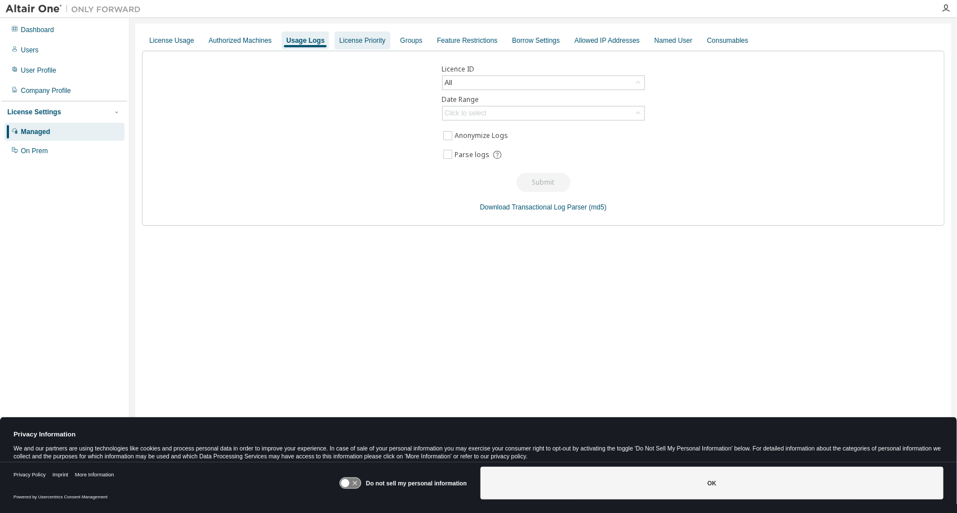
click at [350, 44] on div "License Priority" at bounding box center [362, 40] width 46 height 9
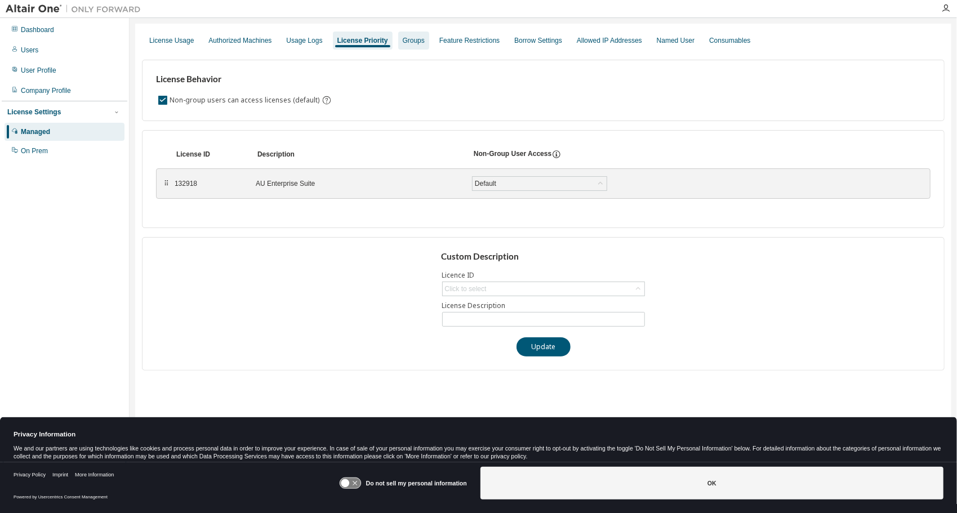
click at [421, 44] on div "Groups" at bounding box center [413, 41] width 31 height 18
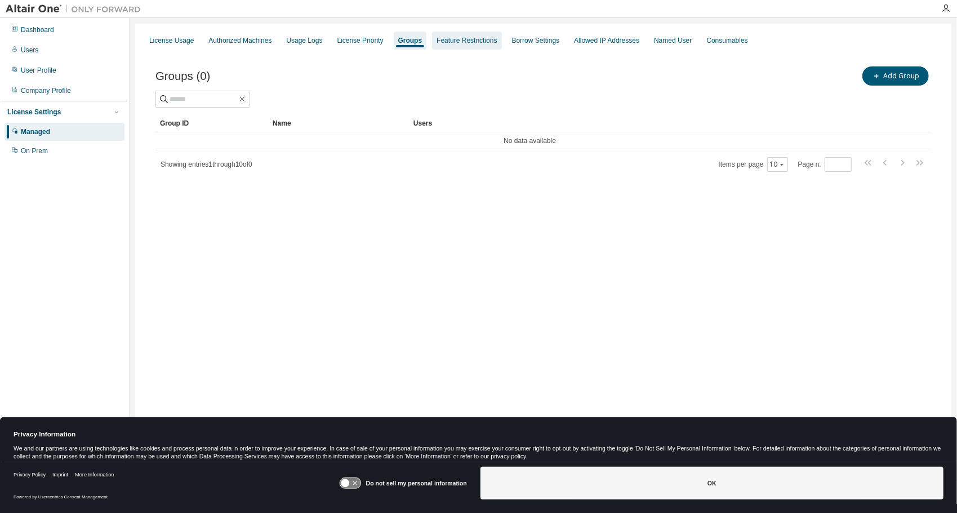
click at [459, 43] on div "Feature Restrictions" at bounding box center [467, 40] width 60 height 9
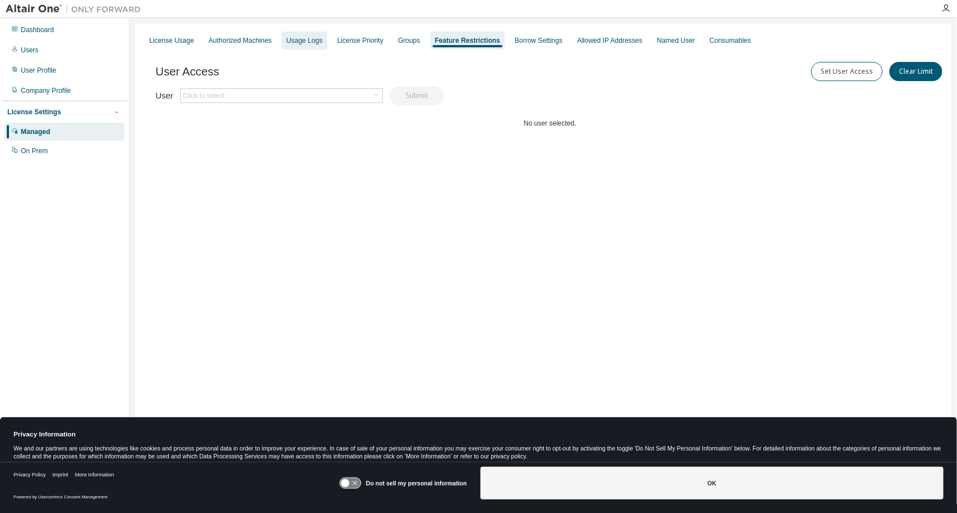
click at [307, 45] on div "Usage Logs" at bounding box center [304, 41] width 45 height 18
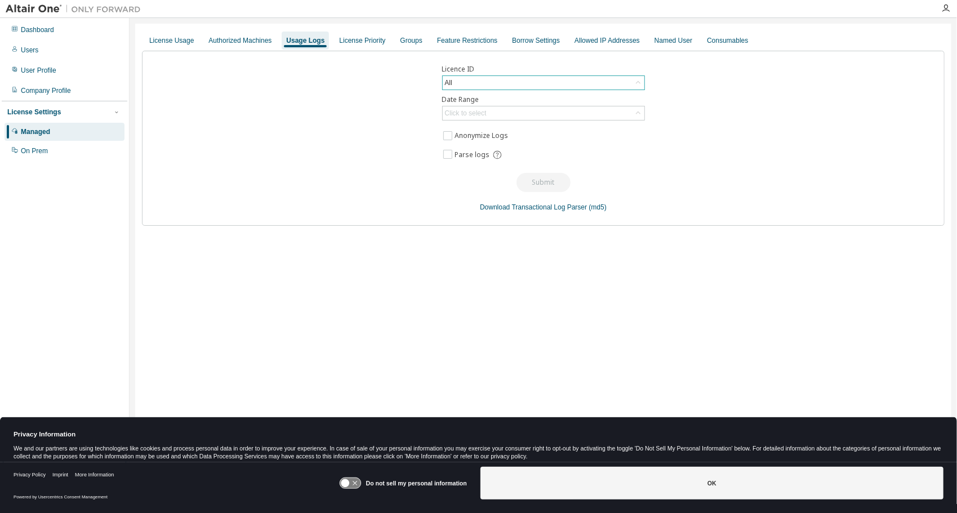
click at [489, 80] on div "All" at bounding box center [544, 83] width 202 height 14
click at [240, 37] on div "Authorized Machines" at bounding box center [239, 40] width 63 height 9
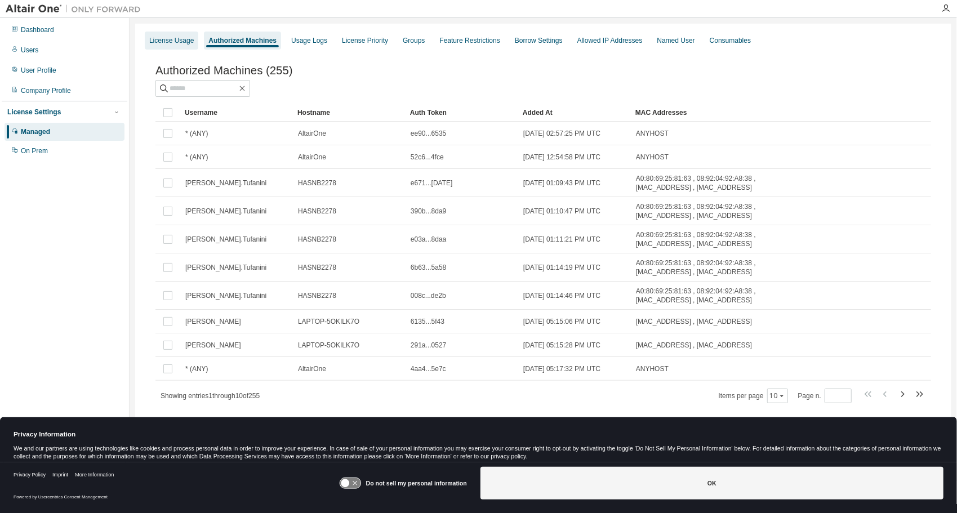
click at [158, 42] on div "License Usage" at bounding box center [171, 40] width 45 height 9
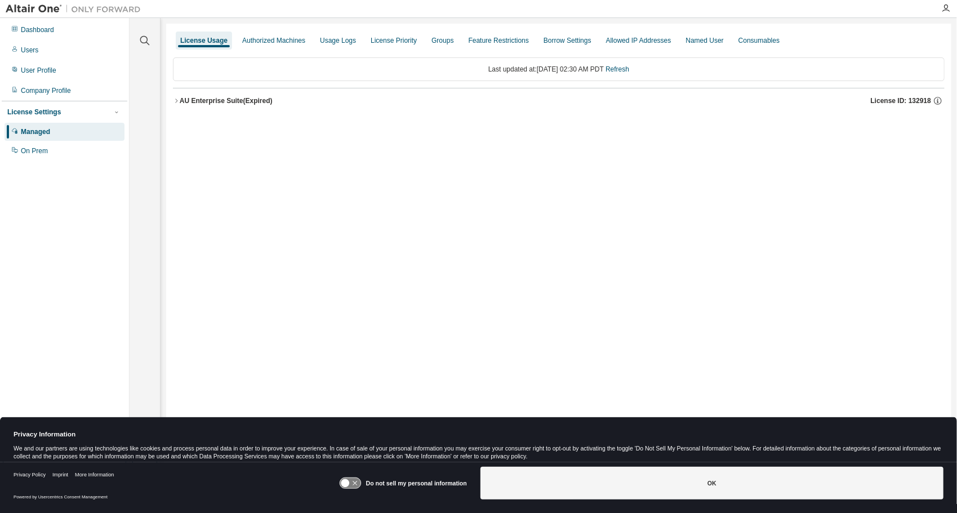
click at [192, 99] on div "AU Enterprise Suite (Expired)" at bounding box center [226, 100] width 93 height 9
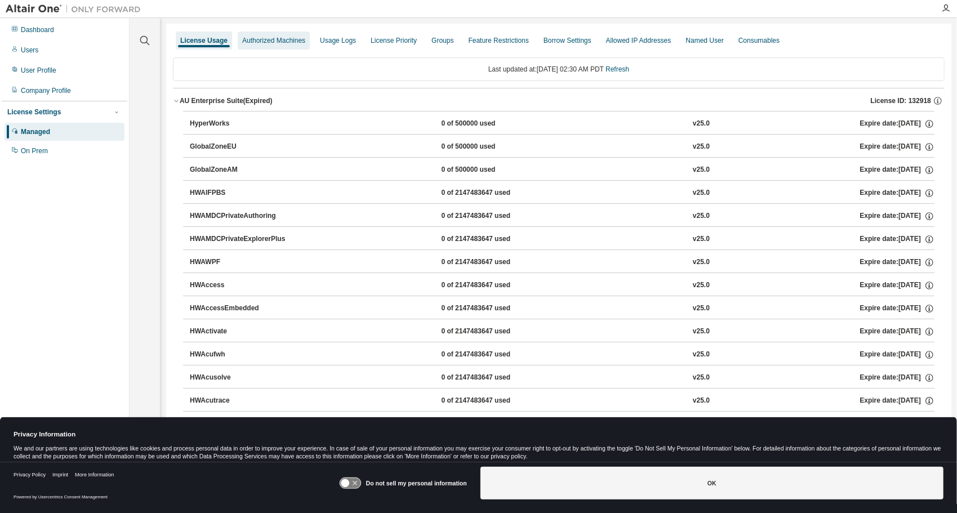
click at [274, 42] on div "Authorized Machines" at bounding box center [273, 40] width 63 height 9
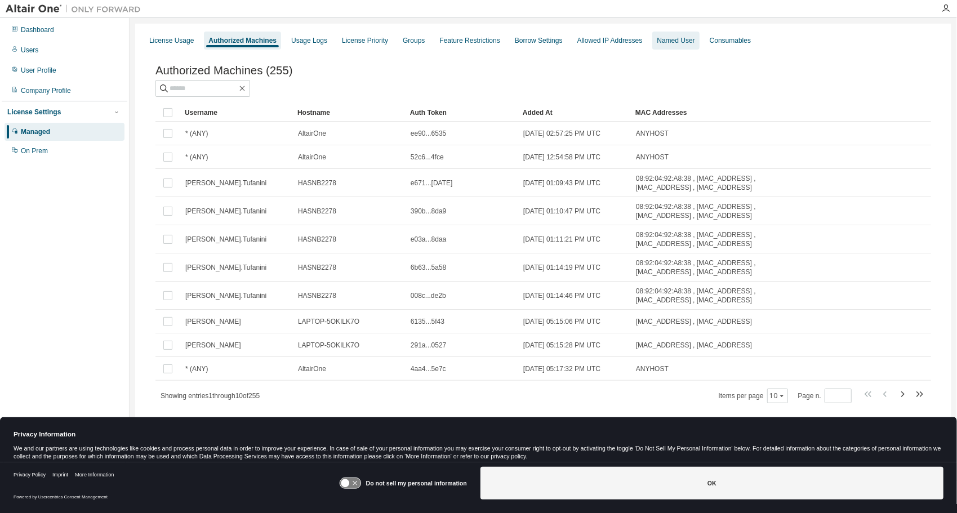
click at [657, 36] on div "Named User" at bounding box center [676, 40] width 38 height 9
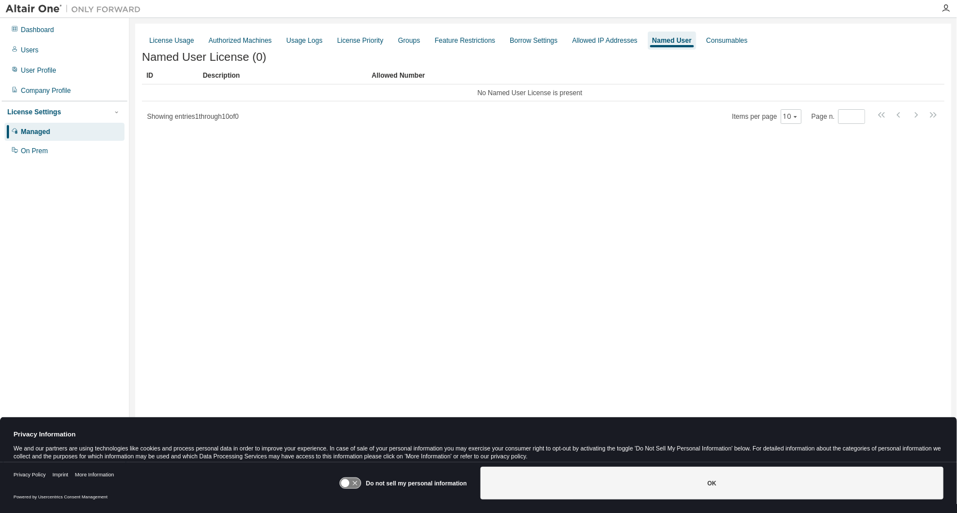
click at [689, 39] on div "License Usage Authorized Machines Usage Logs License Priority Groups Feature Re…" at bounding box center [543, 40] width 803 height 20
click at [572, 39] on div "Allowed IP Addresses" at bounding box center [604, 40] width 65 height 9
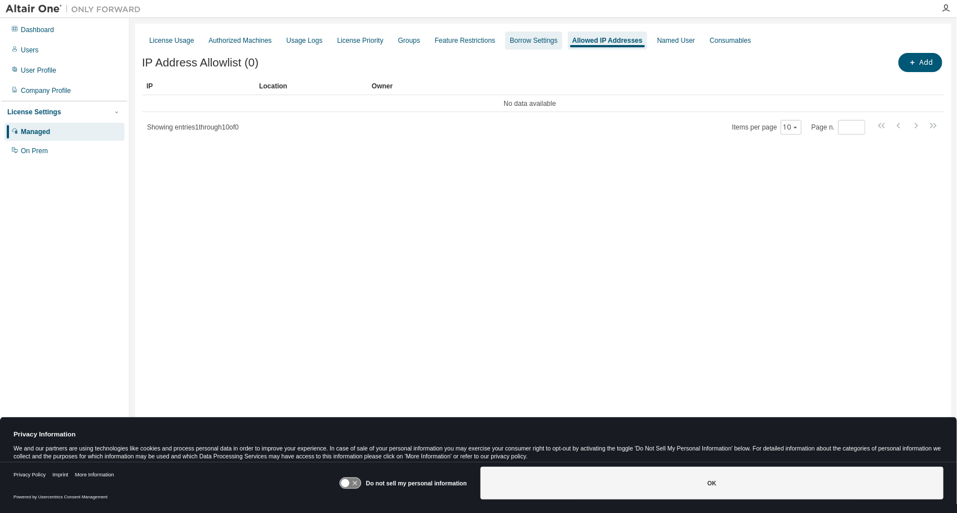
click at [523, 41] on div "Borrow Settings" at bounding box center [534, 40] width 48 height 9
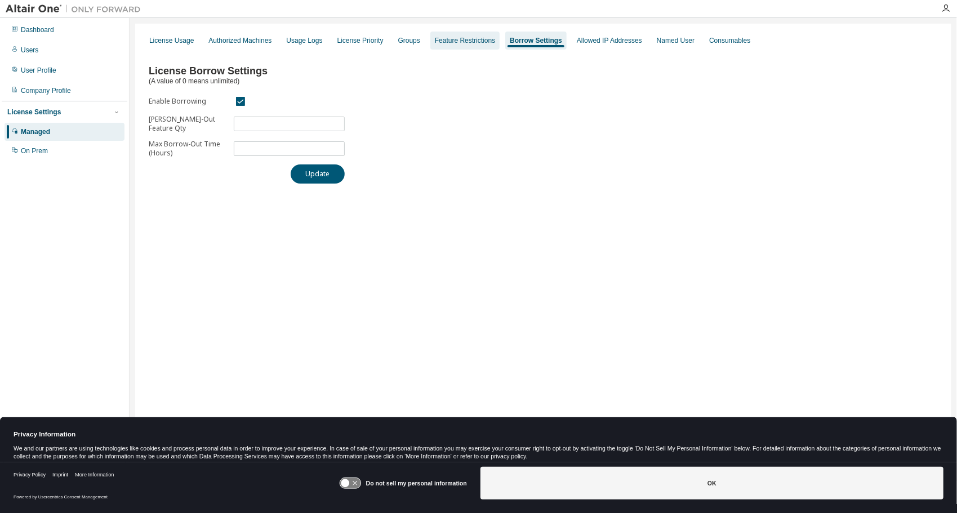
click at [456, 45] on div "Feature Restrictions" at bounding box center [464, 41] width 69 height 18
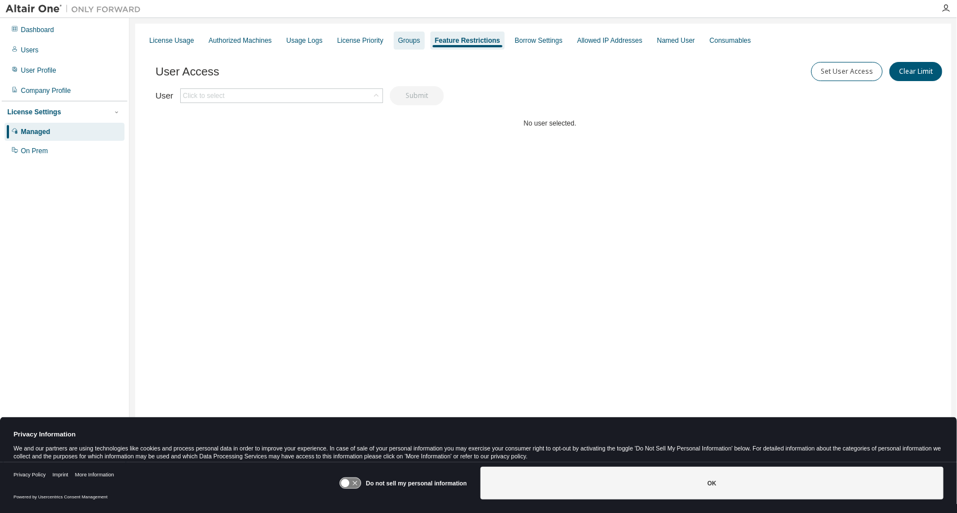
click at [409, 44] on div "Groups" at bounding box center [409, 40] width 22 height 9
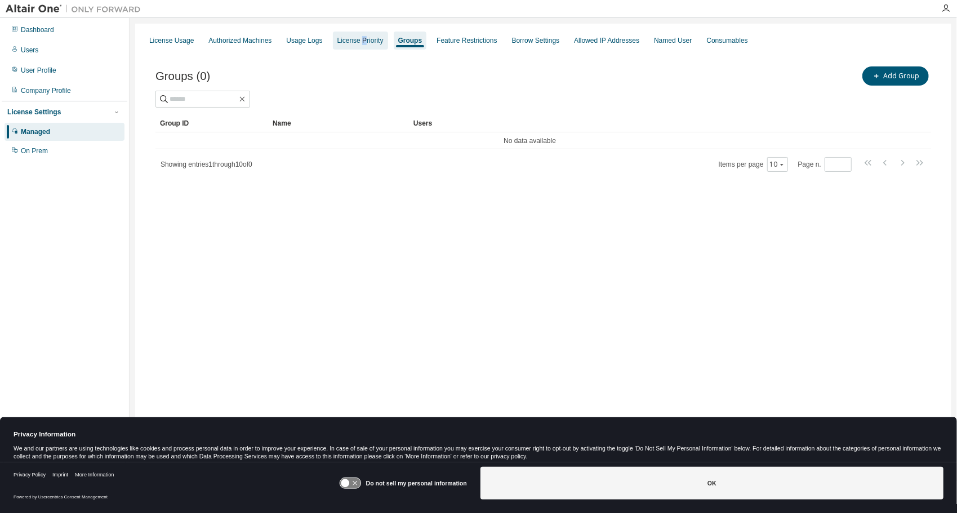
click at [357, 42] on div "License Priority" at bounding box center [361, 40] width 46 height 9
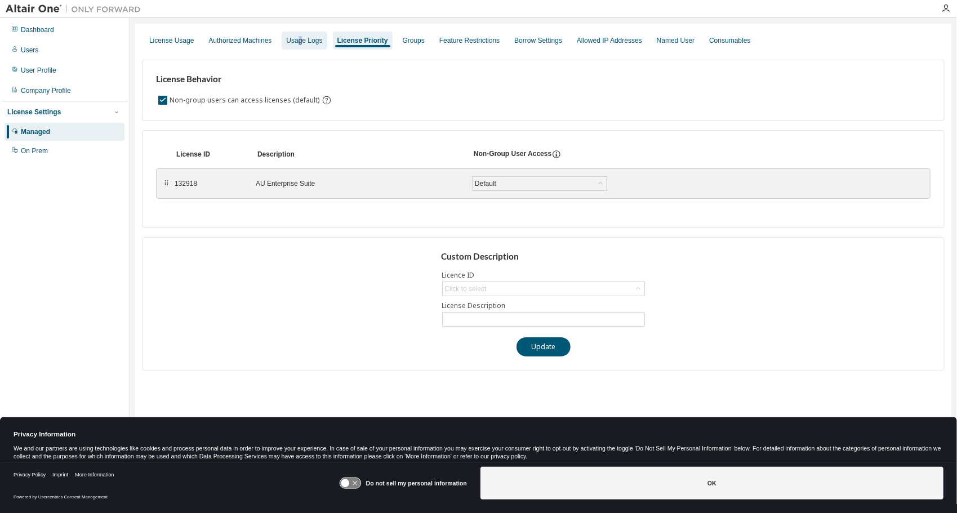
drag, startPoint x: 357, startPoint y: 42, endPoint x: 296, endPoint y: 43, distance: 60.9
click at [296, 43] on div "Usage Logs" at bounding box center [304, 40] width 36 height 9
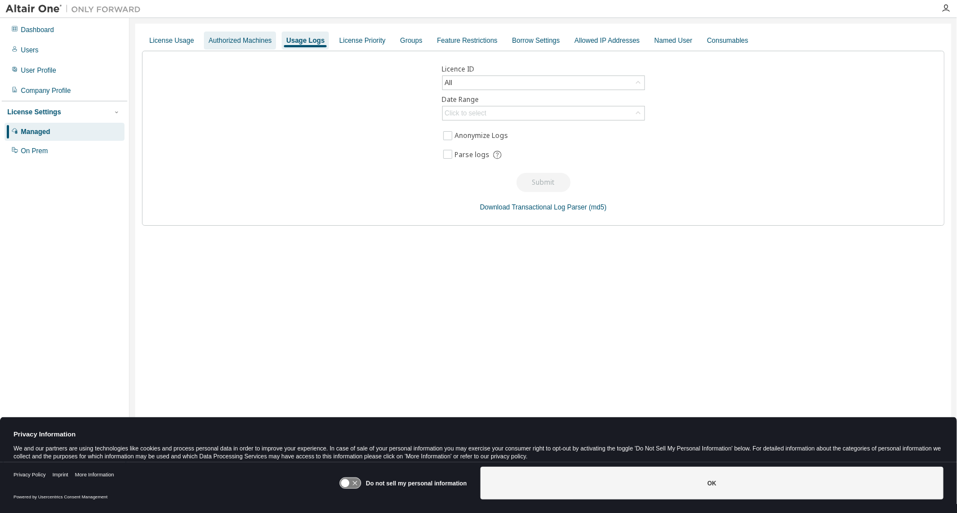
drag, startPoint x: 296, startPoint y: 43, endPoint x: 244, endPoint y: 45, distance: 52.4
click at [244, 45] on div "Authorized Machines" at bounding box center [239, 40] width 63 height 9
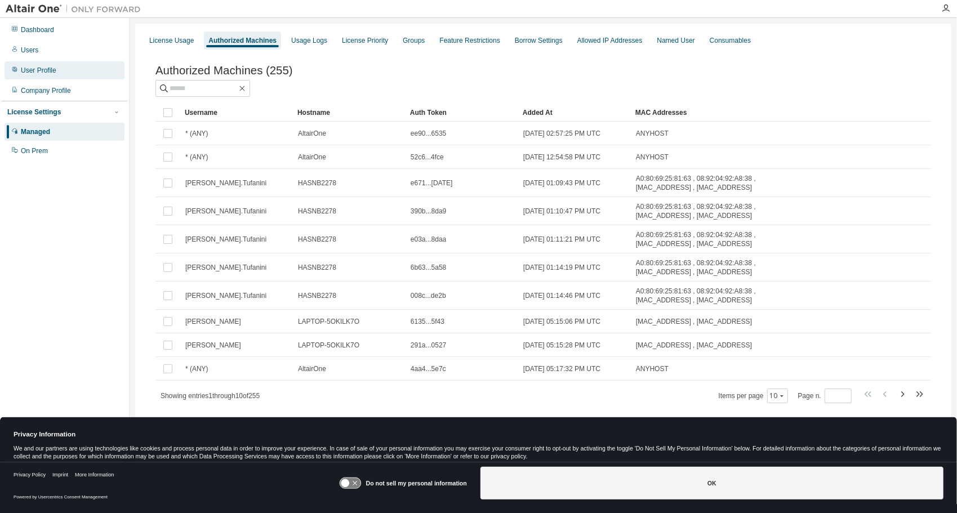
click at [36, 75] on div "User Profile" at bounding box center [65, 70] width 120 height 18
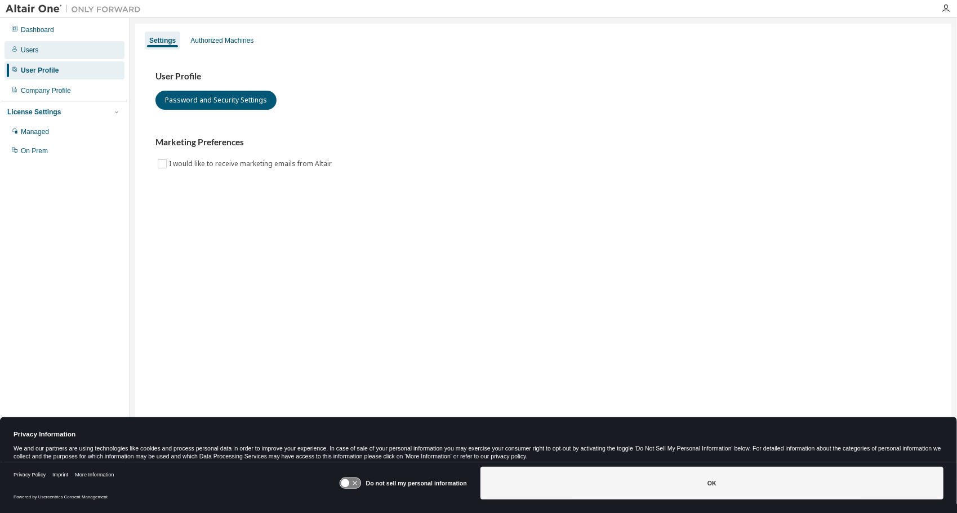
click at [16, 55] on div "Users" at bounding box center [65, 50] width 120 height 18
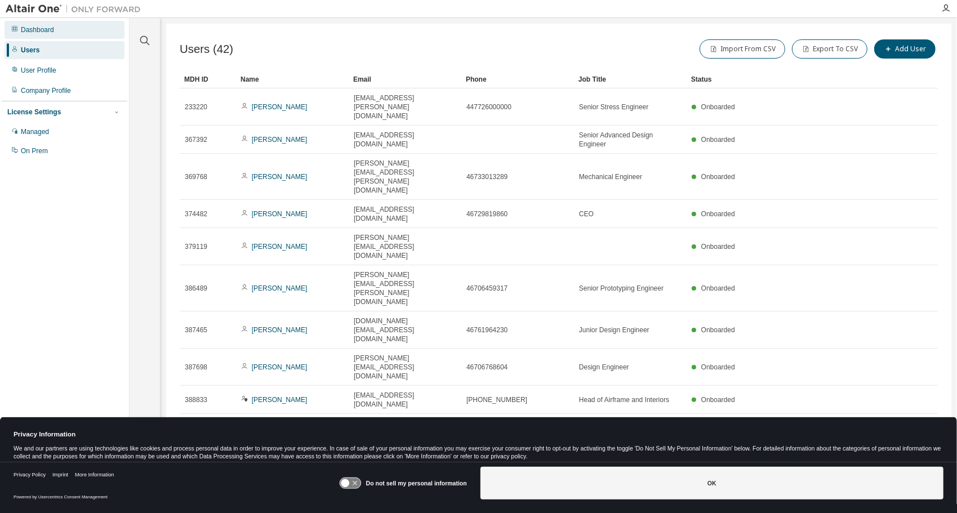
click at [47, 32] on div "Dashboard" at bounding box center [37, 29] width 33 height 9
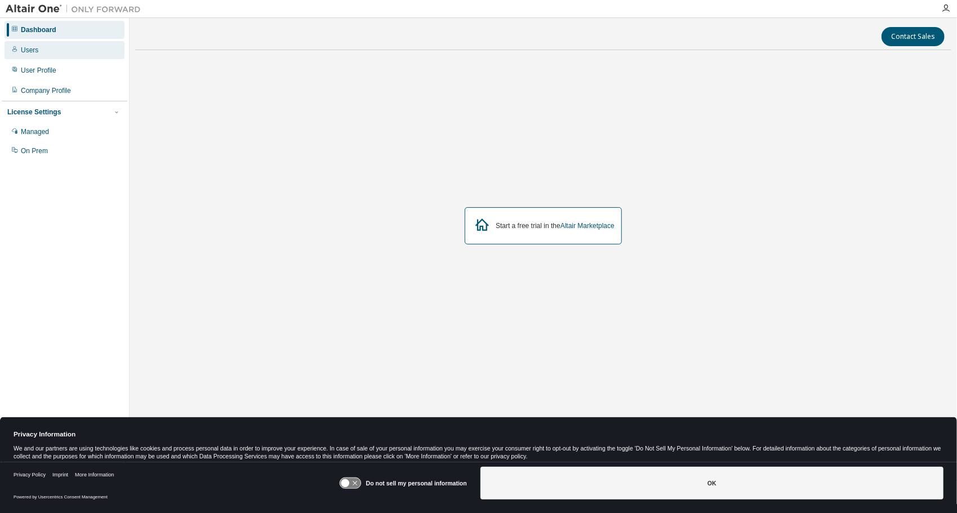
click at [47, 45] on div "Users" at bounding box center [65, 50] width 120 height 18
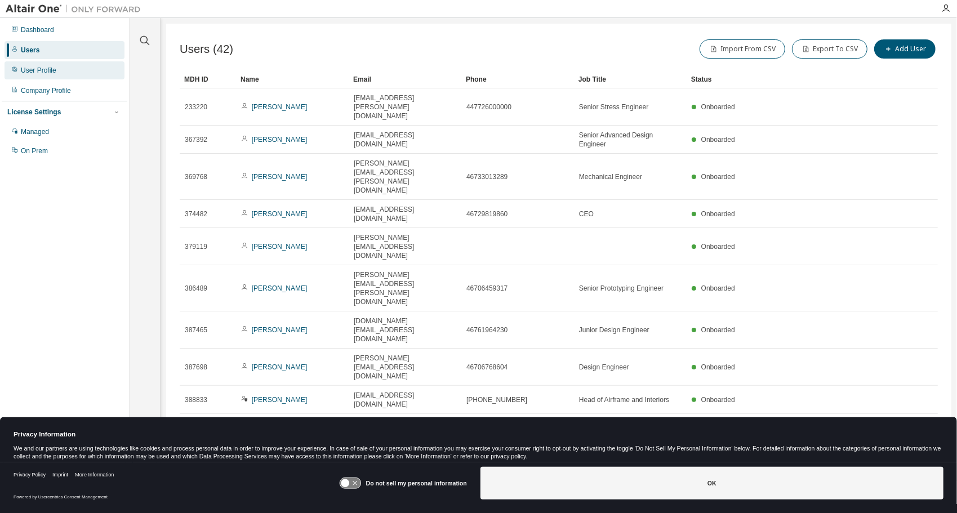
click at [48, 63] on div "User Profile" at bounding box center [65, 70] width 120 height 18
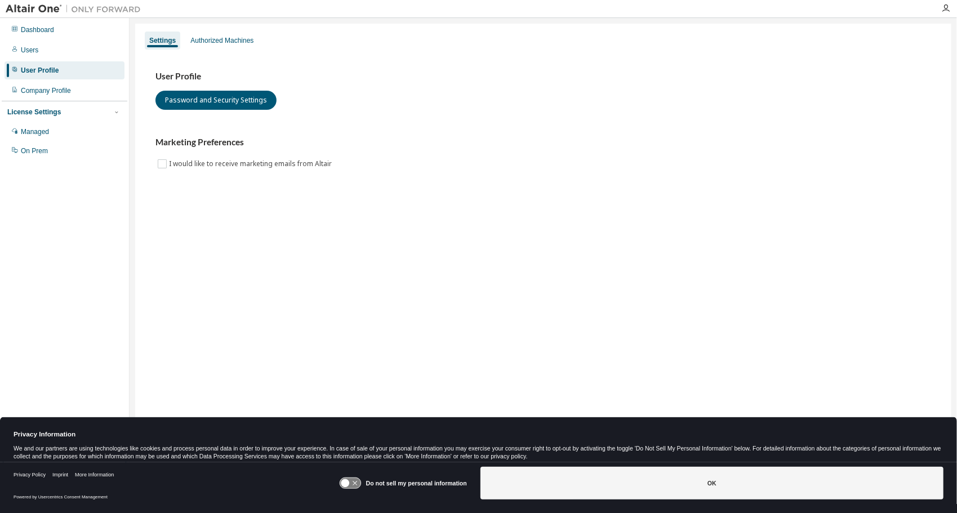
click at [47, 81] on div "Dashboard Users User Profile Company Profile License Settings Managed On Prem" at bounding box center [65, 90] width 126 height 141
click at [48, 90] on div "Company Profile" at bounding box center [46, 90] width 50 height 9
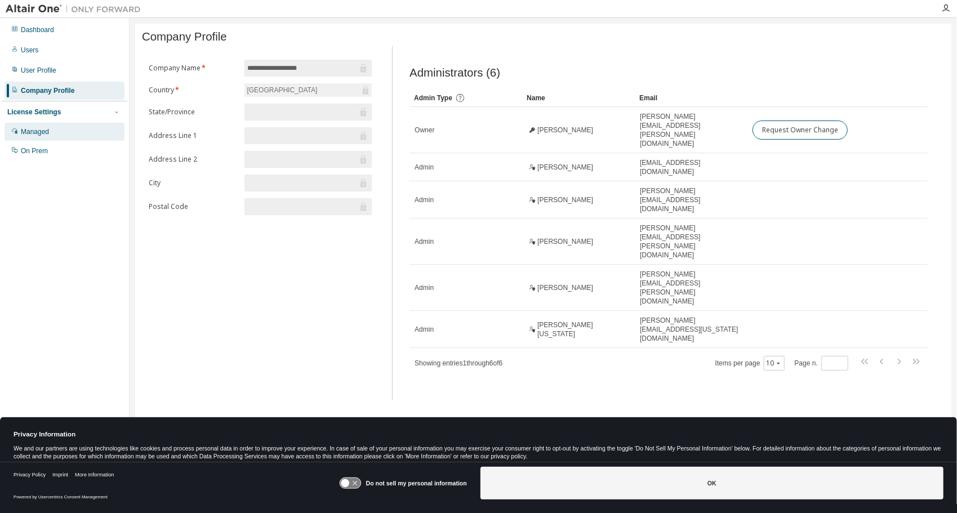
click at [55, 135] on div "Managed" at bounding box center [65, 132] width 120 height 18
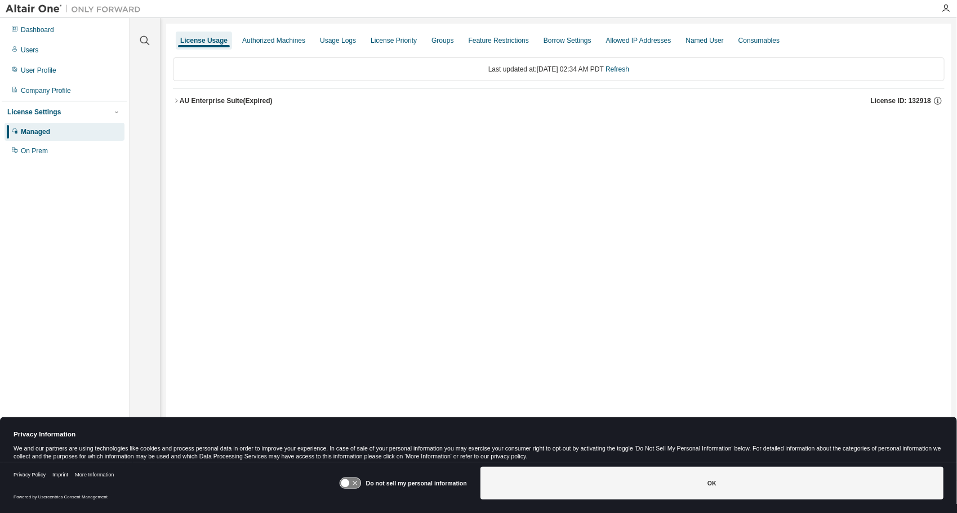
click at [180, 99] on div "AU Enterprise Suite (Expired)" at bounding box center [226, 100] width 93 height 9
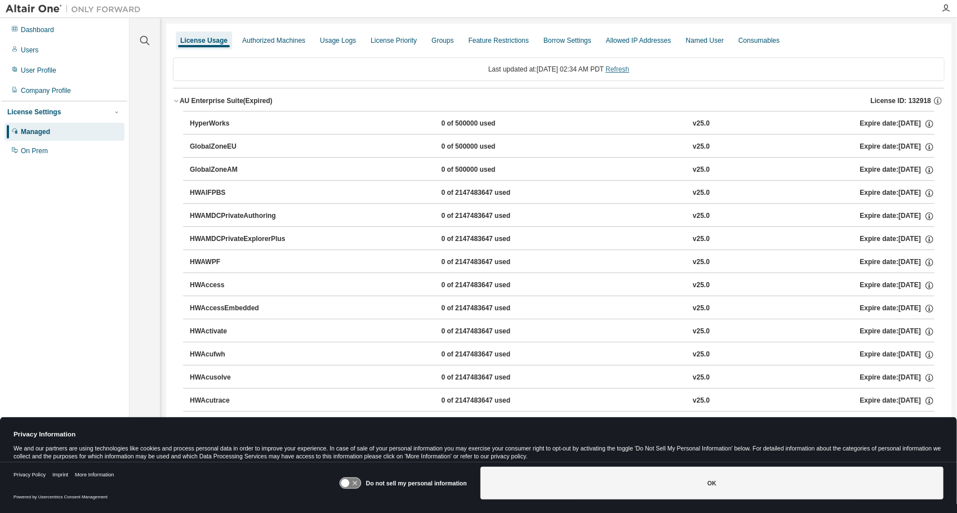
click at [629, 65] on link "Refresh" at bounding box center [618, 69] width 24 height 8
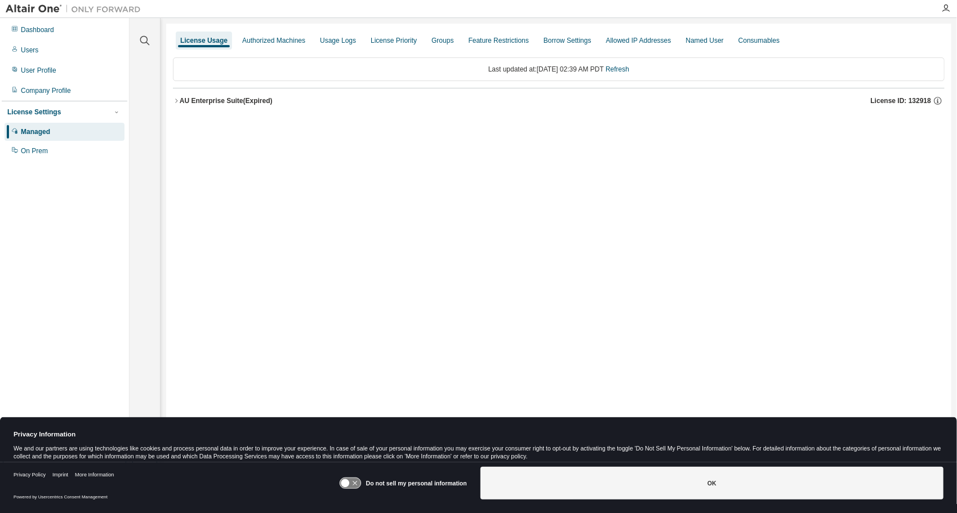
click at [177, 103] on icon "button" at bounding box center [176, 100] width 7 height 7
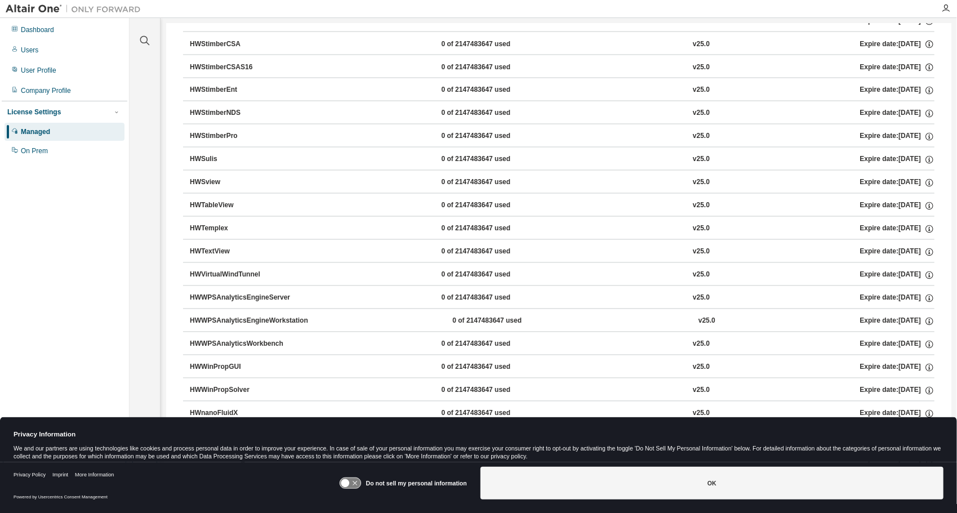
scroll to position [7131, 0]
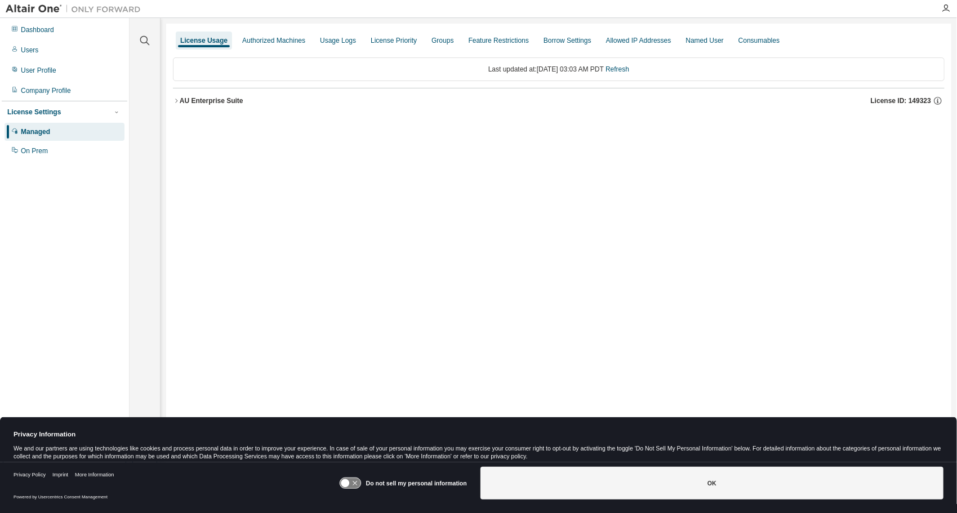
click at [183, 100] on div "AU Enterprise Suite" at bounding box center [212, 100] width 64 height 9
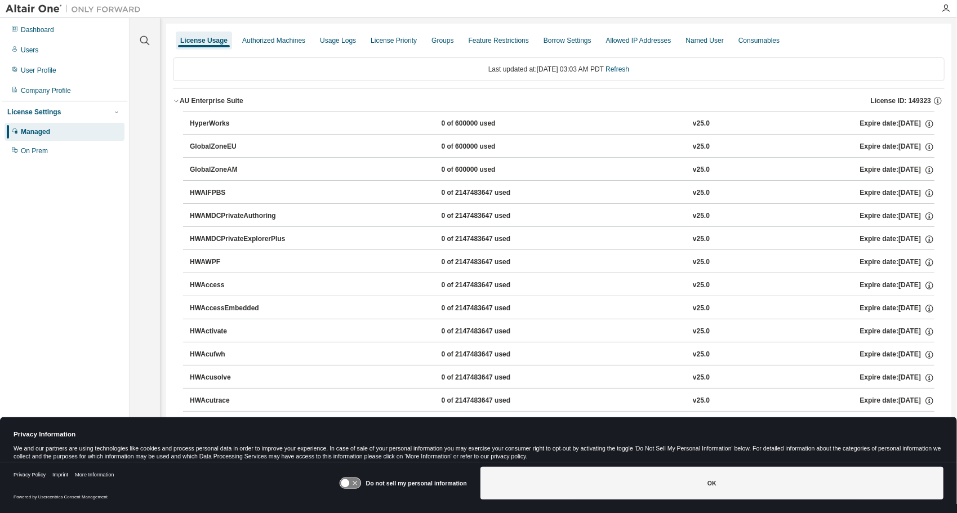
click at [183, 100] on div "AU Enterprise Suite" at bounding box center [212, 100] width 64 height 9
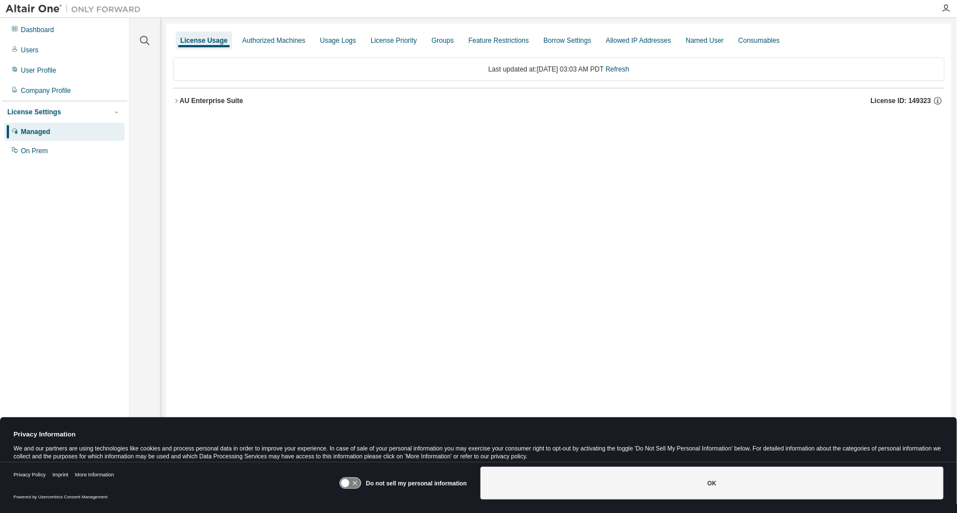
click at [183, 100] on div "AU Enterprise Suite" at bounding box center [212, 100] width 64 height 9
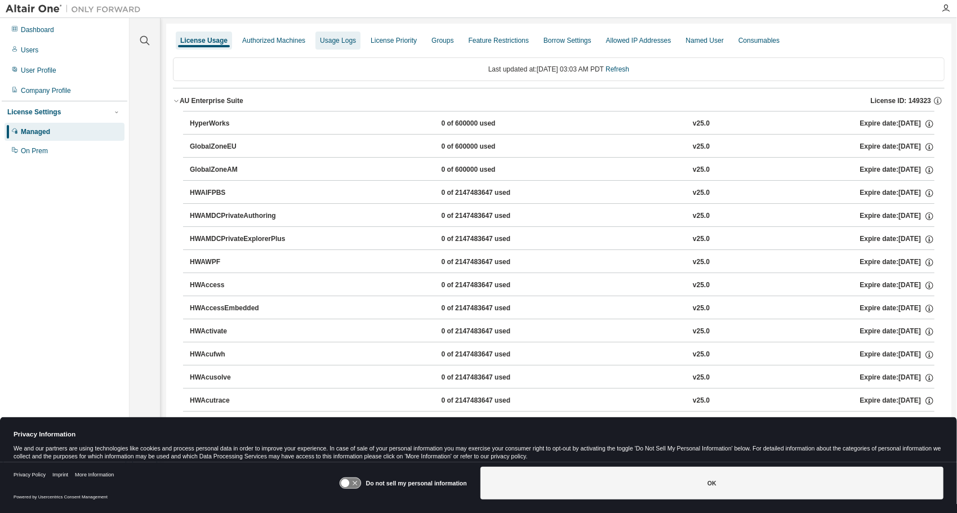
click at [337, 45] on div "Usage Logs" at bounding box center [338, 41] width 45 height 18
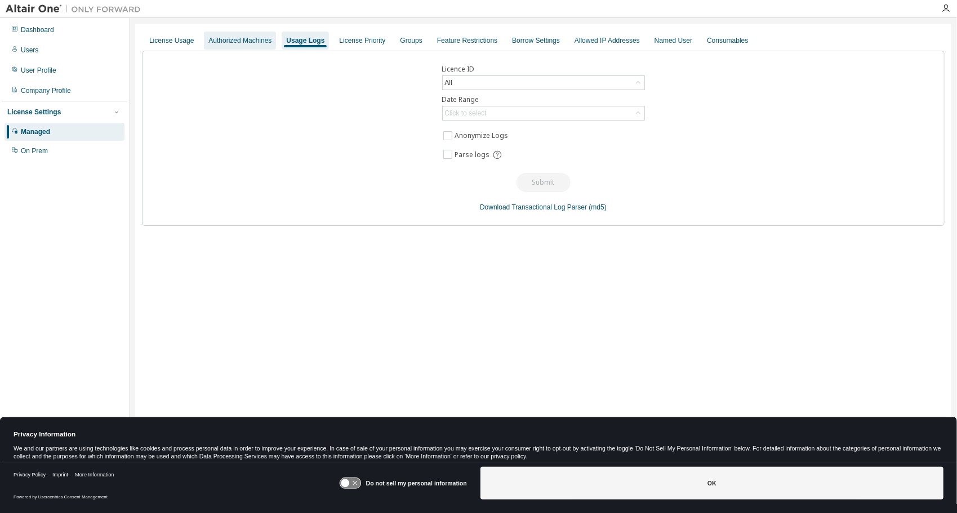
click at [258, 42] on div "Authorized Machines" at bounding box center [239, 40] width 63 height 9
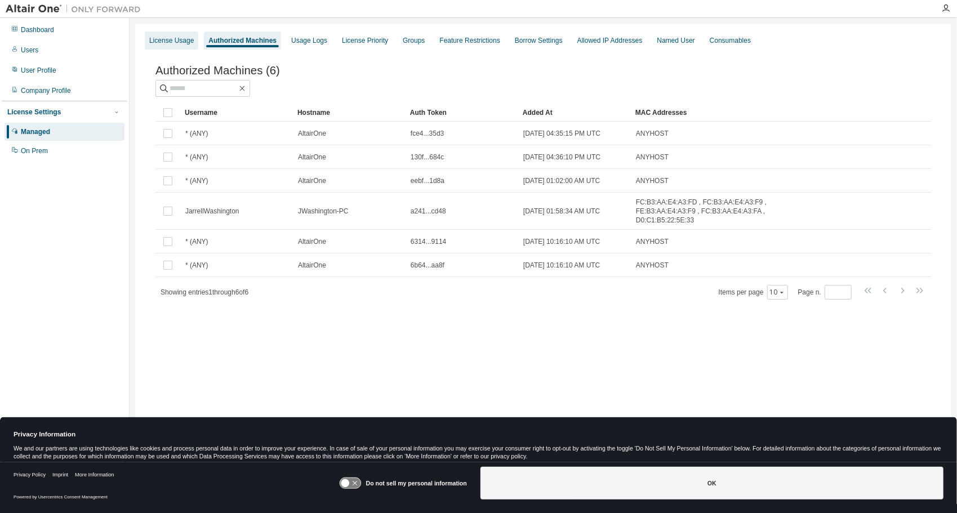
click at [189, 43] on div "License Usage" at bounding box center [171, 40] width 45 height 9
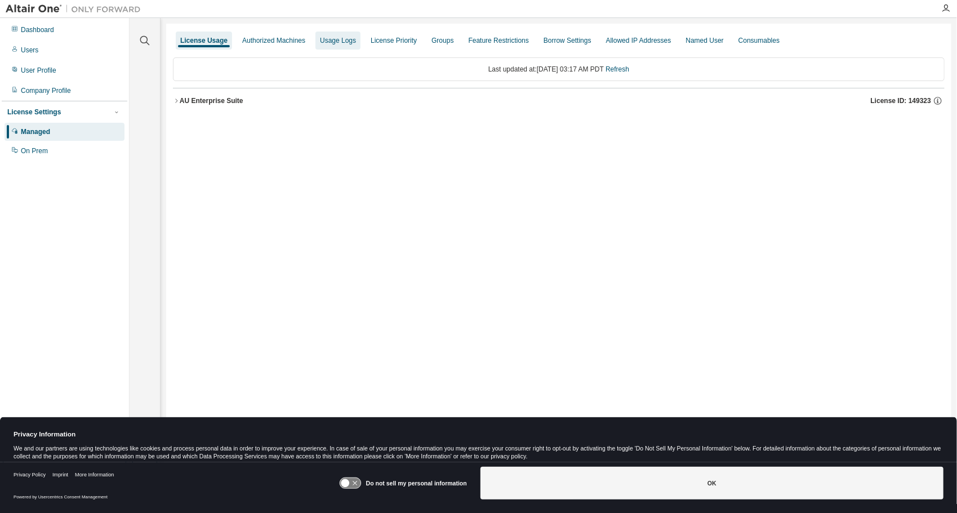
click at [330, 40] on div "Usage Logs" at bounding box center [338, 40] width 36 height 9
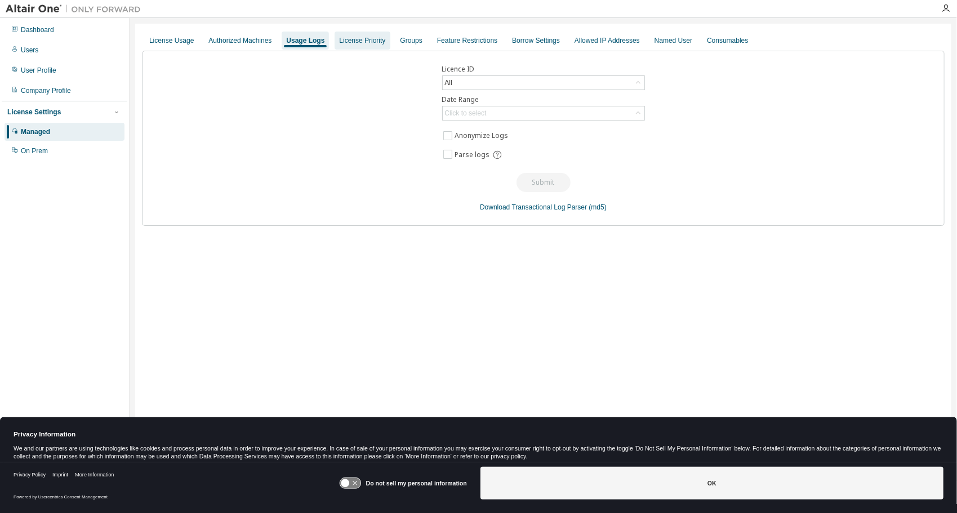
click at [352, 45] on div "License Priority" at bounding box center [362, 41] width 55 height 18
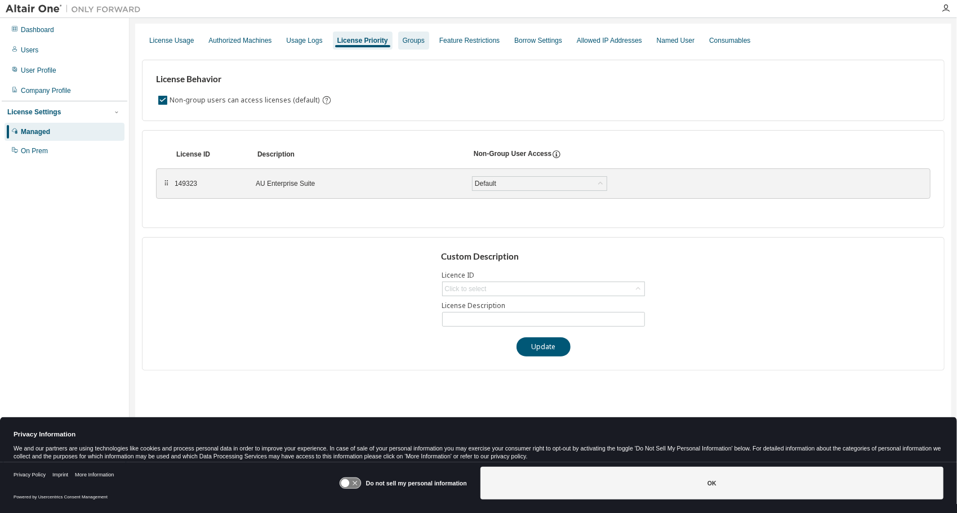
click at [406, 42] on div "Groups" at bounding box center [414, 40] width 22 height 9
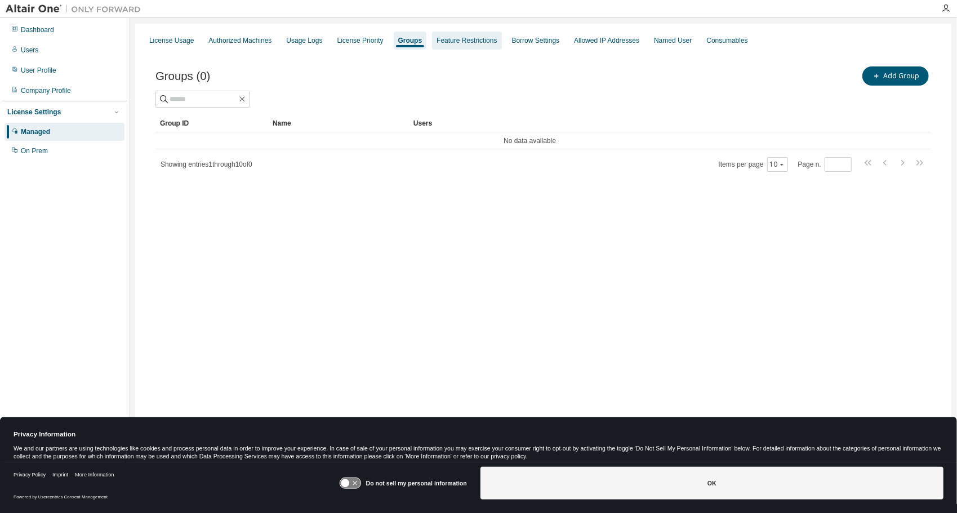
click at [464, 39] on div "Feature Restrictions" at bounding box center [467, 40] width 60 height 9
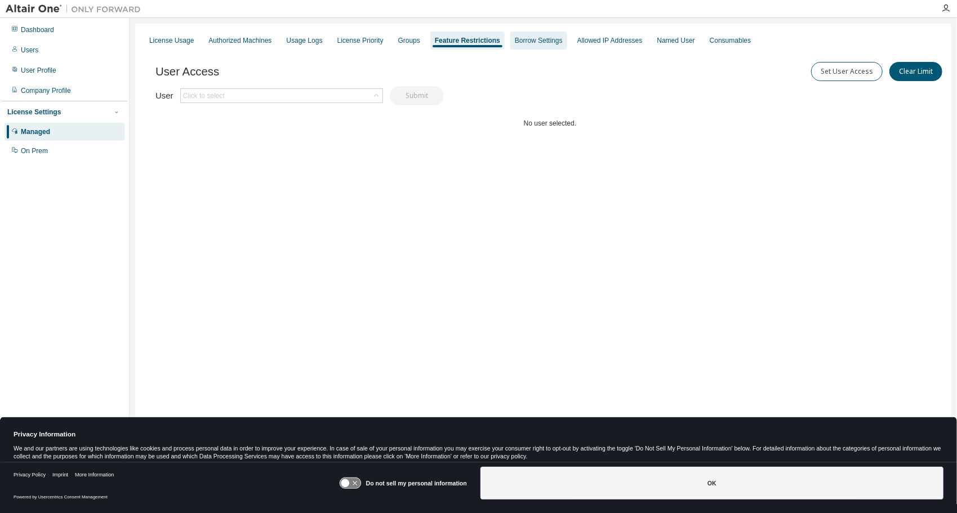
click at [517, 36] on div "Borrow Settings" at bounding box center [539, 41] width 57 height 18
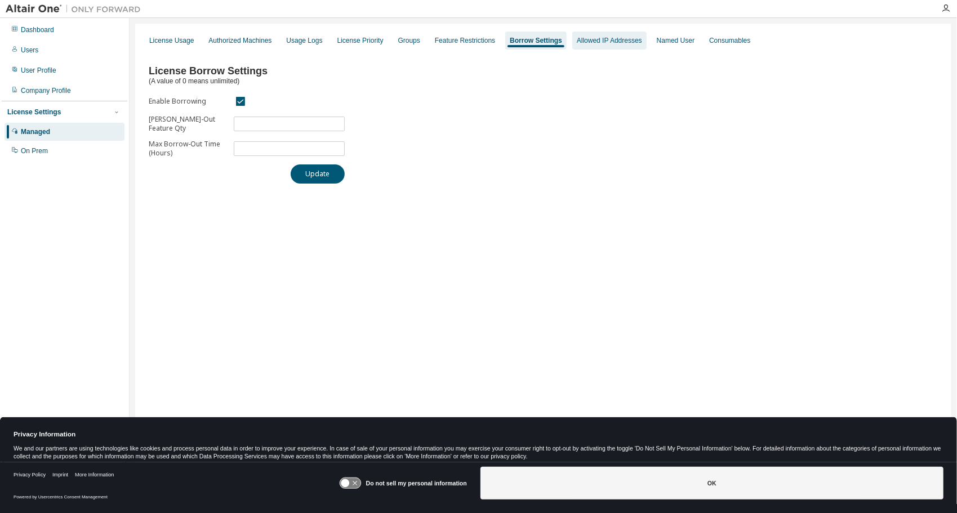
click at [586, 32] on div "Allowed IP Addresses" at bounding box center [609, 41] width 74 height 18
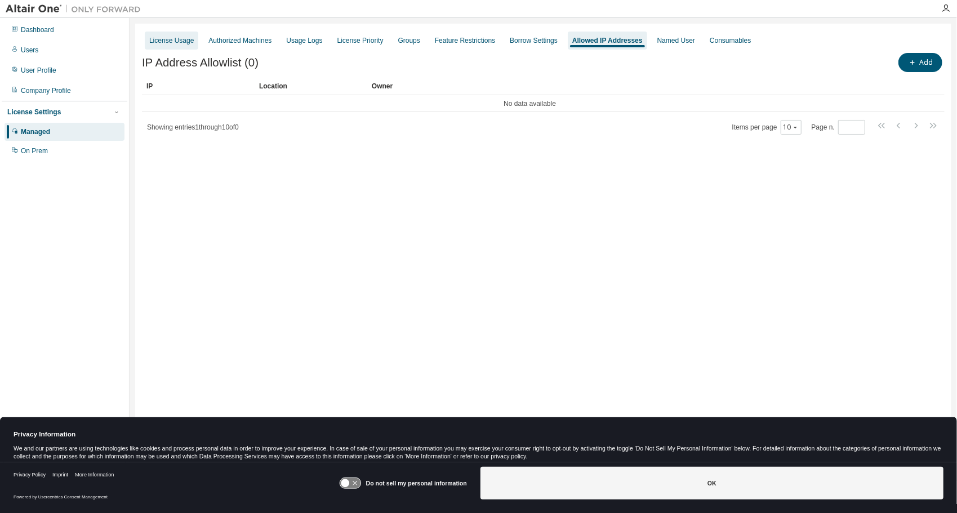
click at [167, 43] on div "License Usage" at bounding box center [171, 40] width 45 height 9
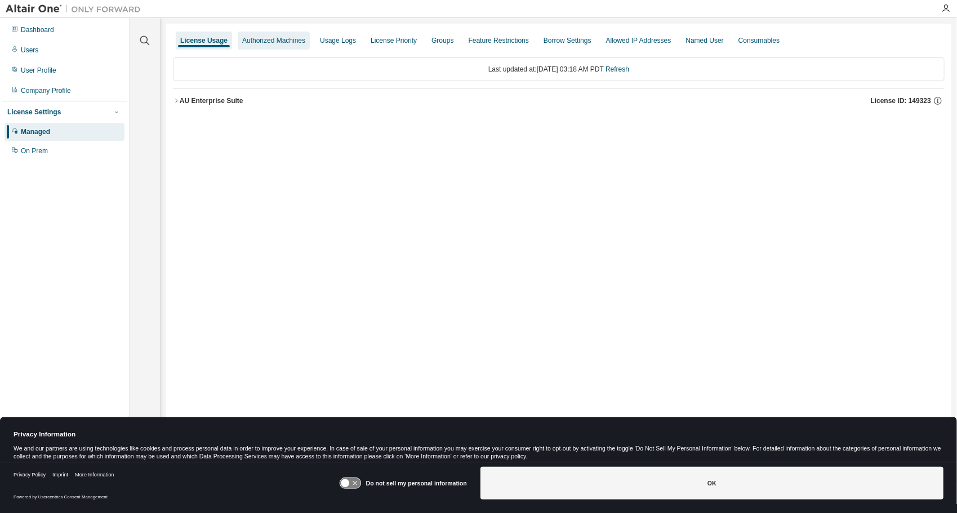
click at [282, 40] on div "Authorized Machines" at bounding box center [273, 40] width 63 height 9
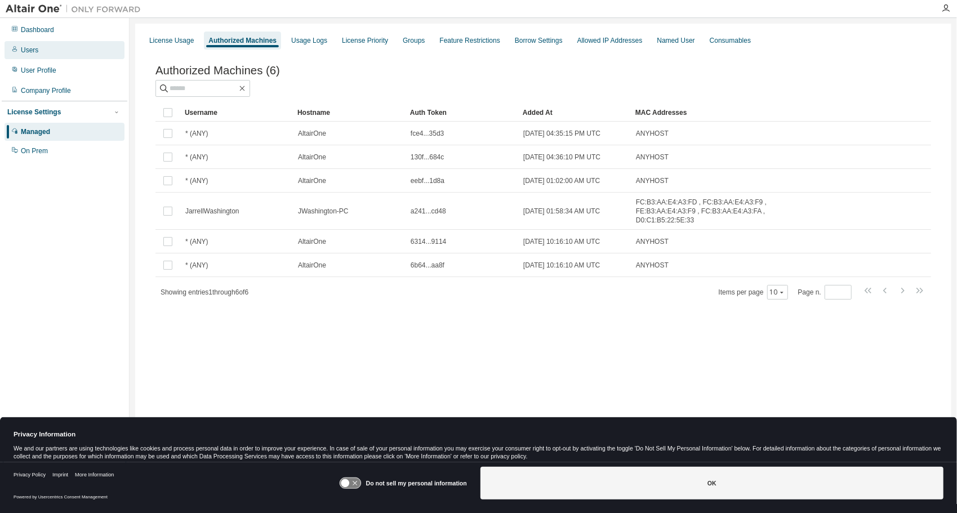
click at [9, 55] on div "Users" at bounding box center [65, 50] width 120 height 18
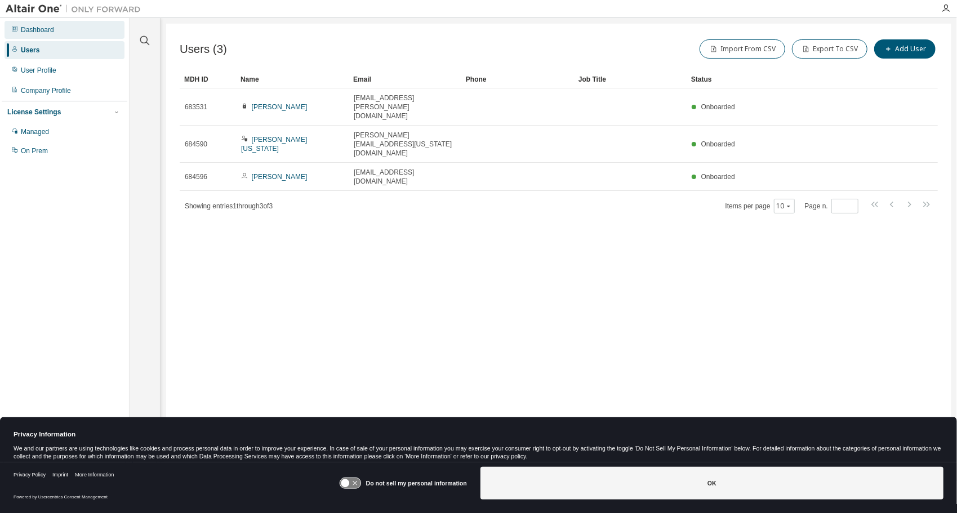
click at [42, 32] on div "Dashboard" at bounding box center [37, 29] width 33 height 9
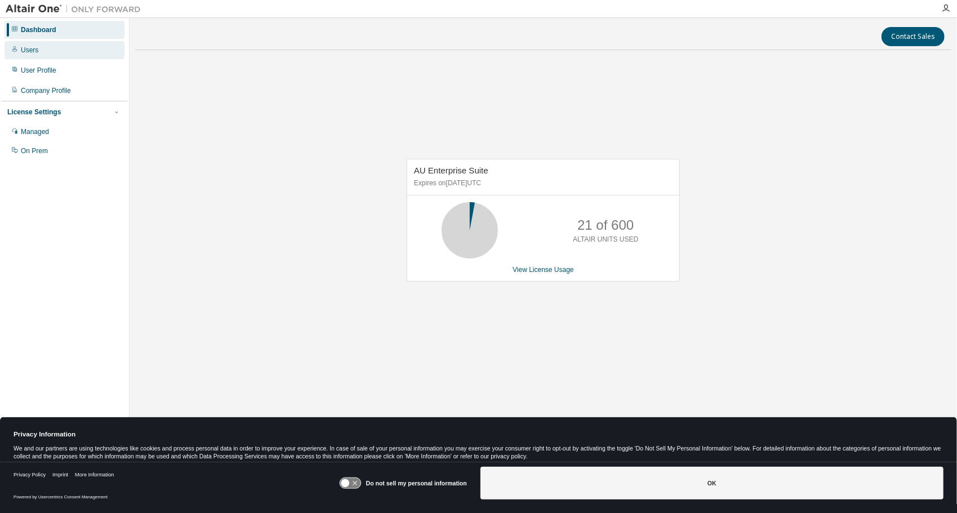
click at [41, 50] on div "Users" at bounding box center [65, 50] width 120 height 18
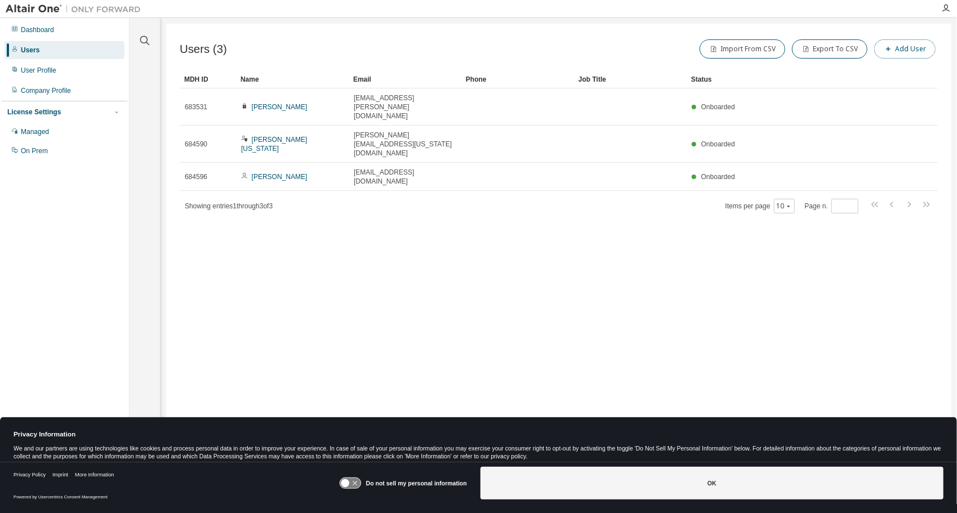
click at [927, 51] on button "Add User" at bounding box center [905, 48] width 61 height 19
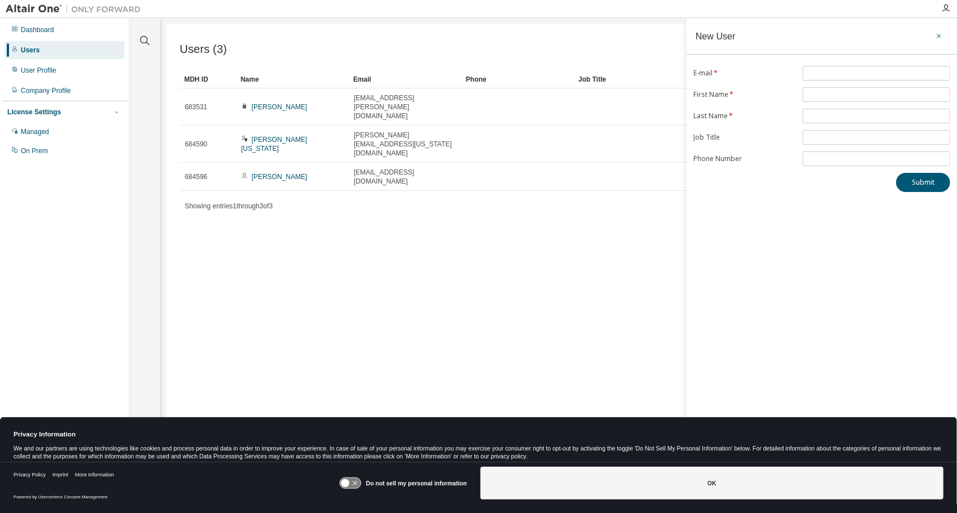
click at [941, 34] on icon "button" at bounding box center [939, 36] width 8 height 9
